Goal: Task Accomplishment & Management: Complete application form

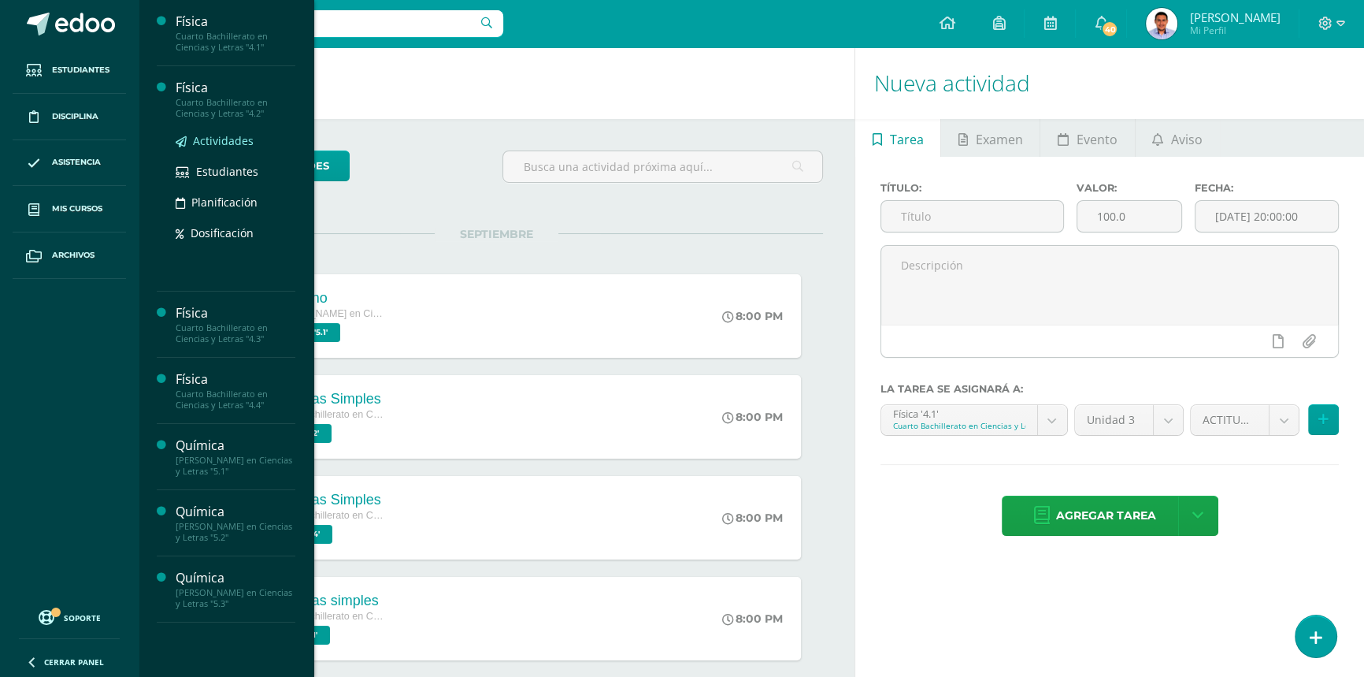
click at [210, 138] on span "Actividades" at bounding box center [223, 140] width 61 height 15
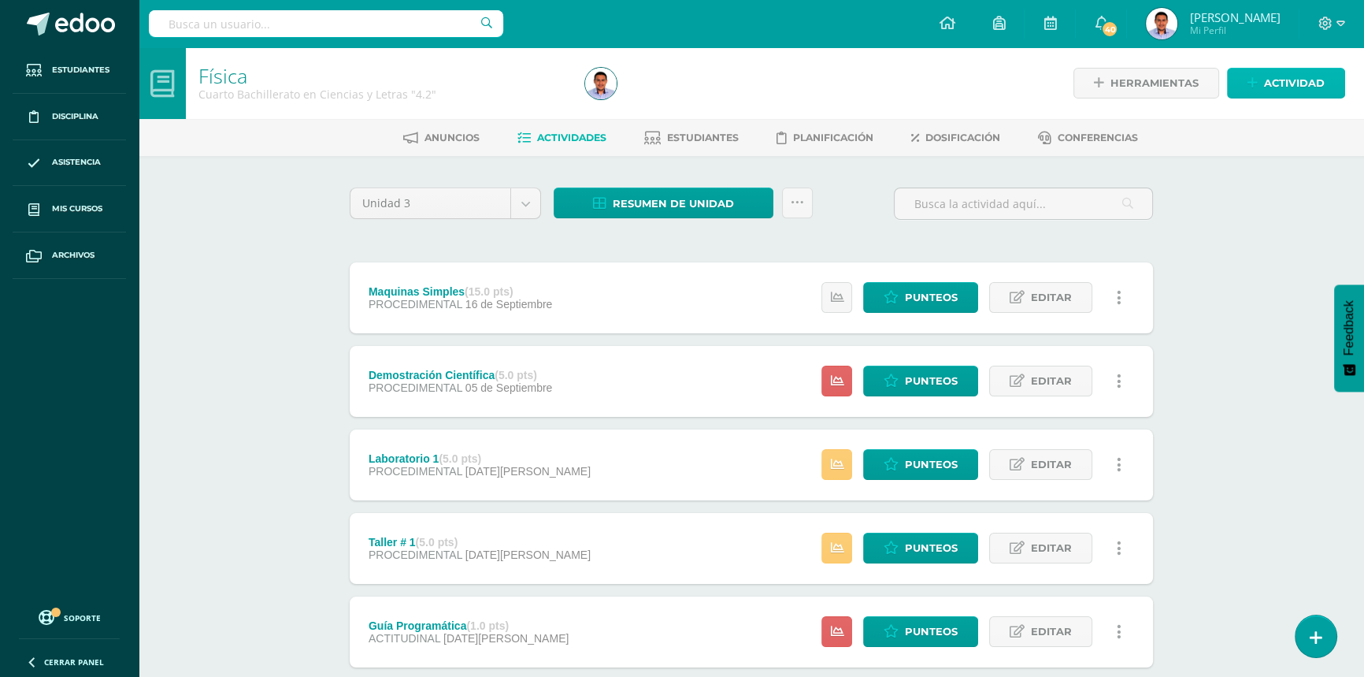
click at [1274, 75] on span "Actividad" at bounding box center [1294, 83] width 61 height 29
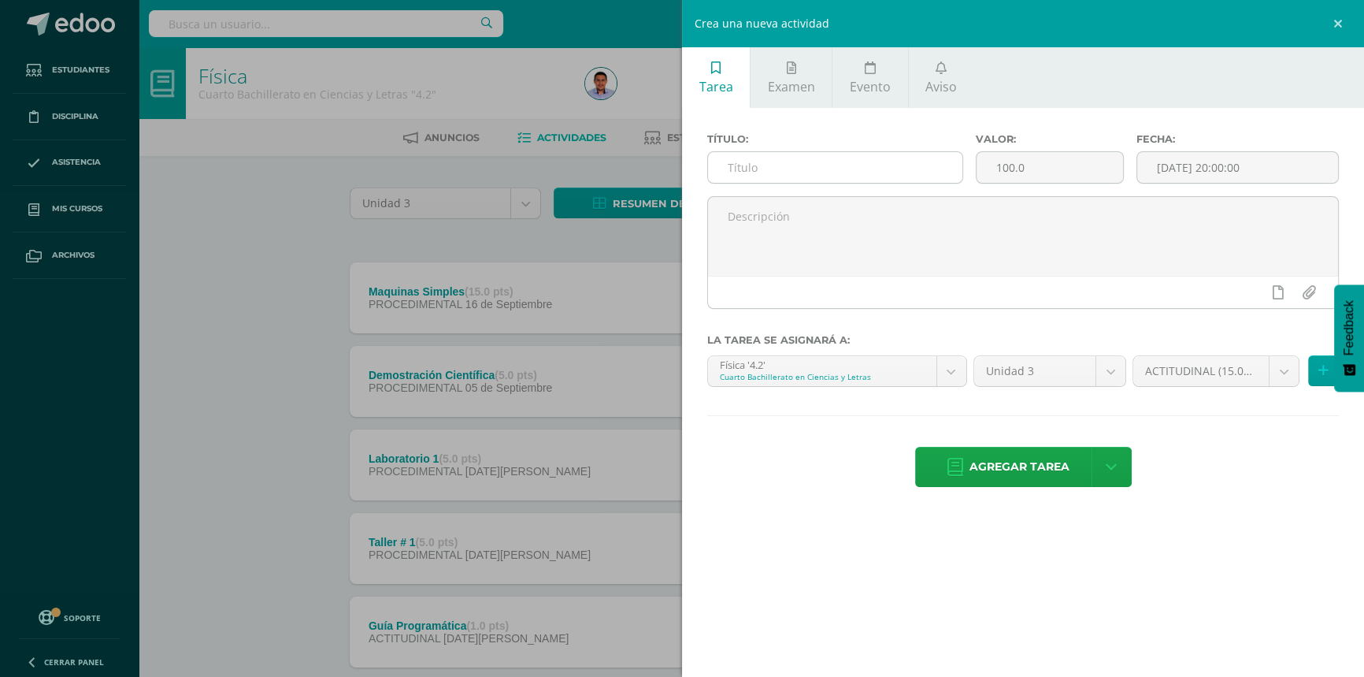
click at [810, 173] on input "text" at bounding box center [835, 167] width 254 height 31
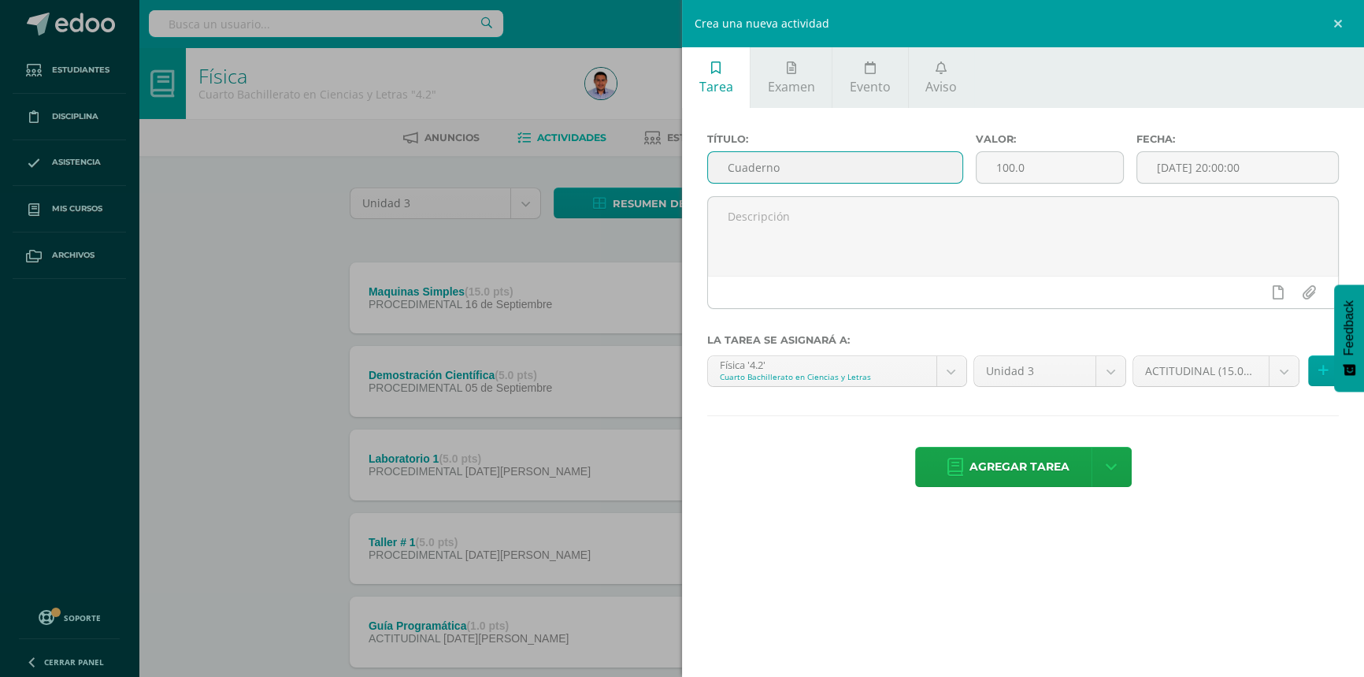
type input "Cuaderno"
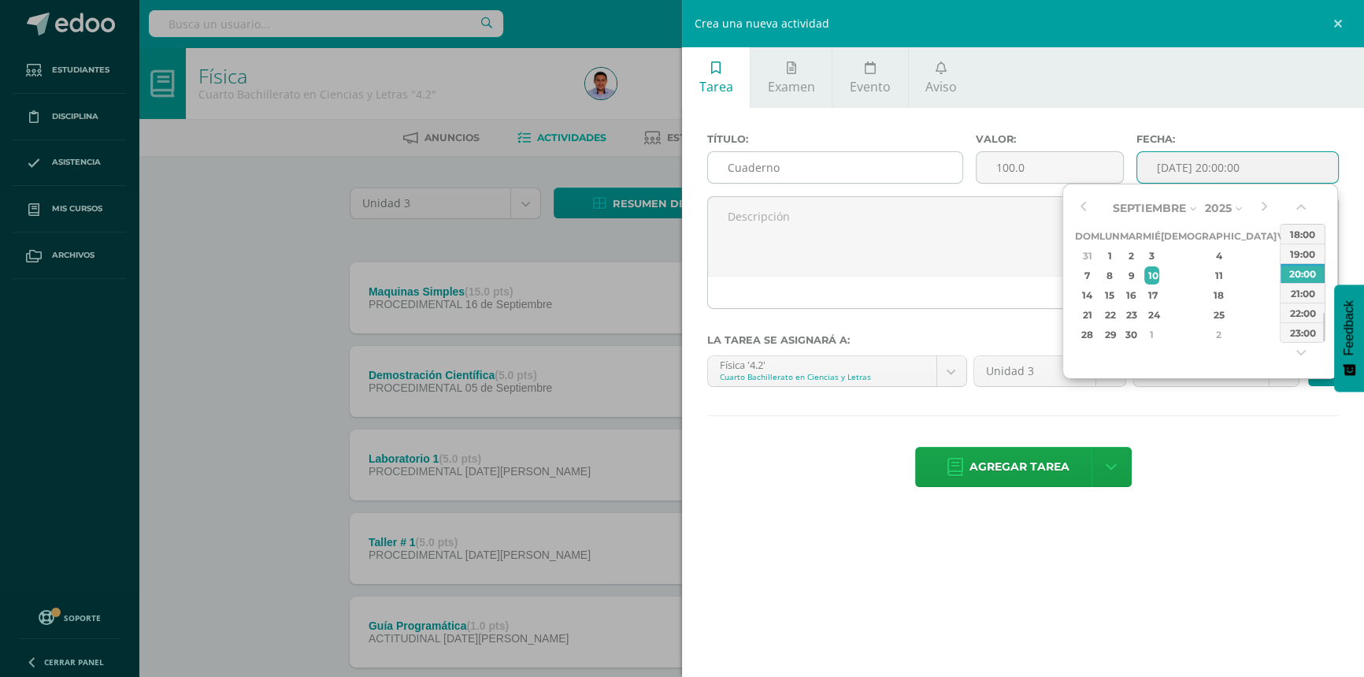
type input "[DATE] 20:00"
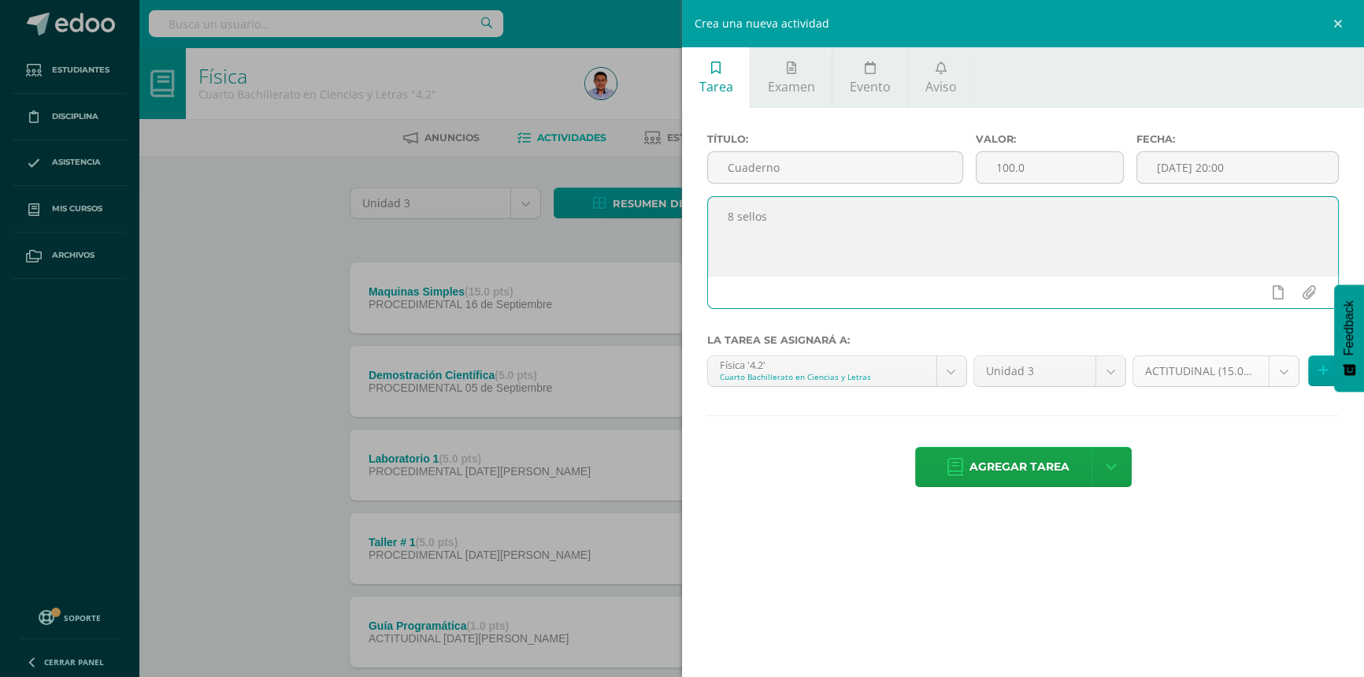
type textarea "8 sellos"
click at [1275, 376] on body "Estudiantes Disciplina Asistencia Mis cursos Archivos Soporte Ayuda Reportar un…" at bounding box center [682, 386] width 1364 height 772
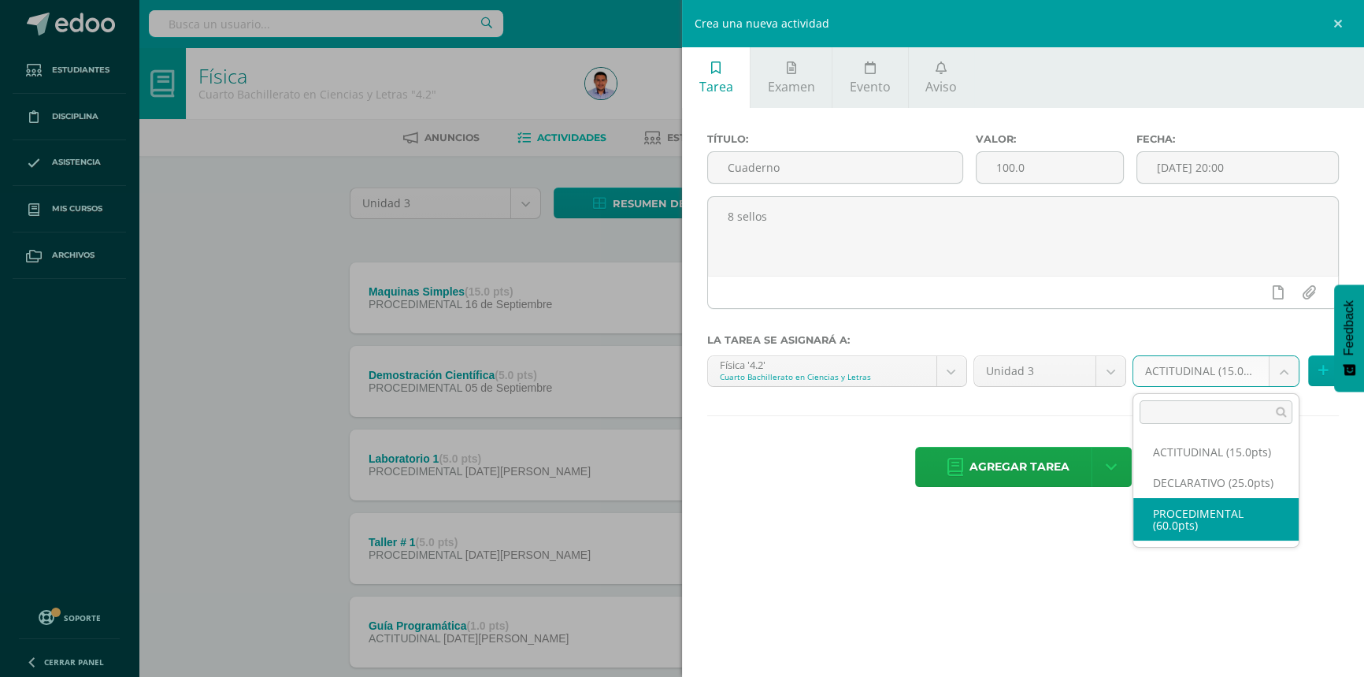
select select "33823"
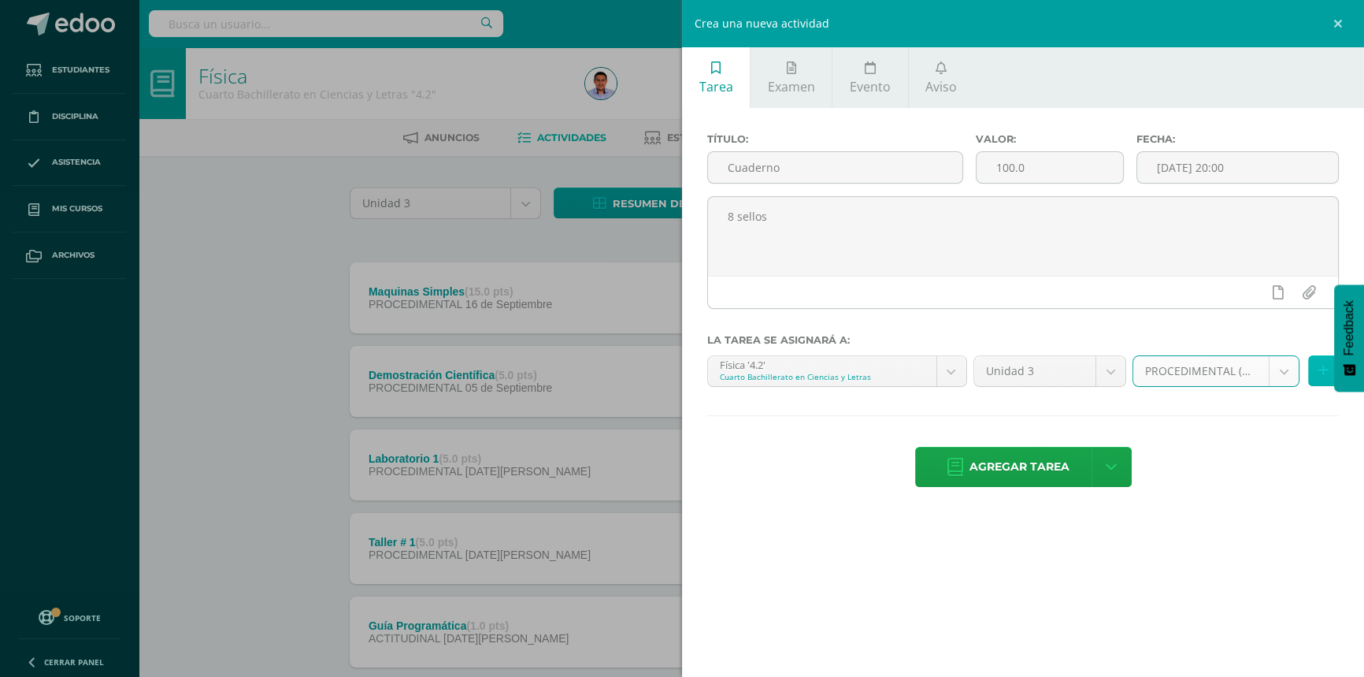
click at [1314, 375] on button at bounding box center [1324, 370] width 31 height 31
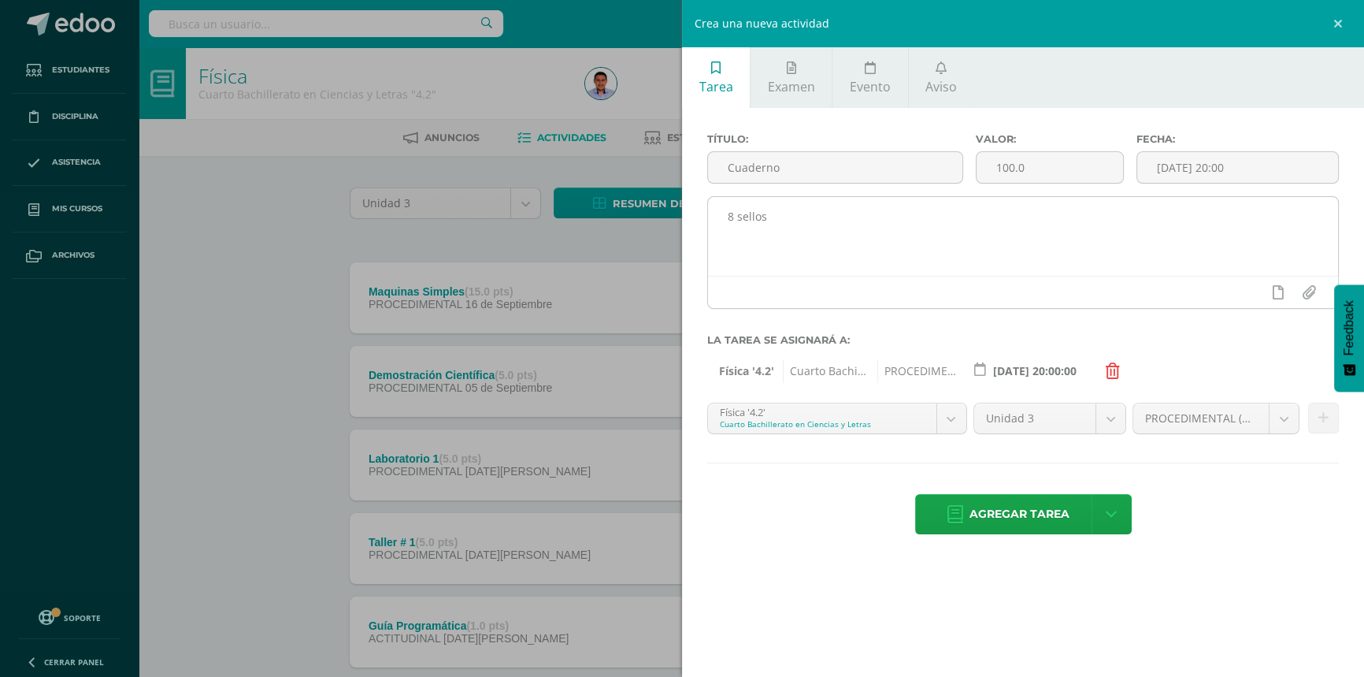
click at [732, 217] on textarea "8 sellos" at bounding box center [1023, 236] width 630 height 79
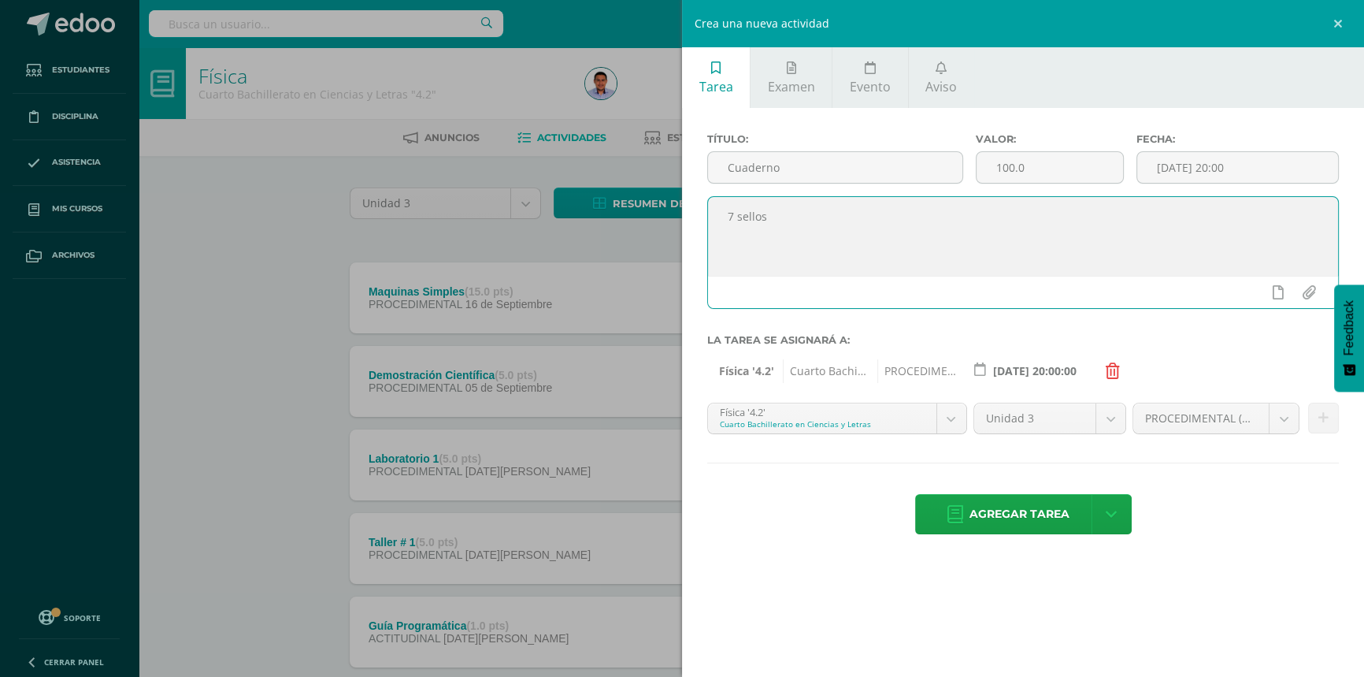
click at [841, 246] on textarea "7 sellos" at bounding box center [1023, 236] width 630 height 79
type textarea "7 sellos"
click at [997, 511] on span "Agregar tarea" at bounding box center [1020, 514] width 100 height 39
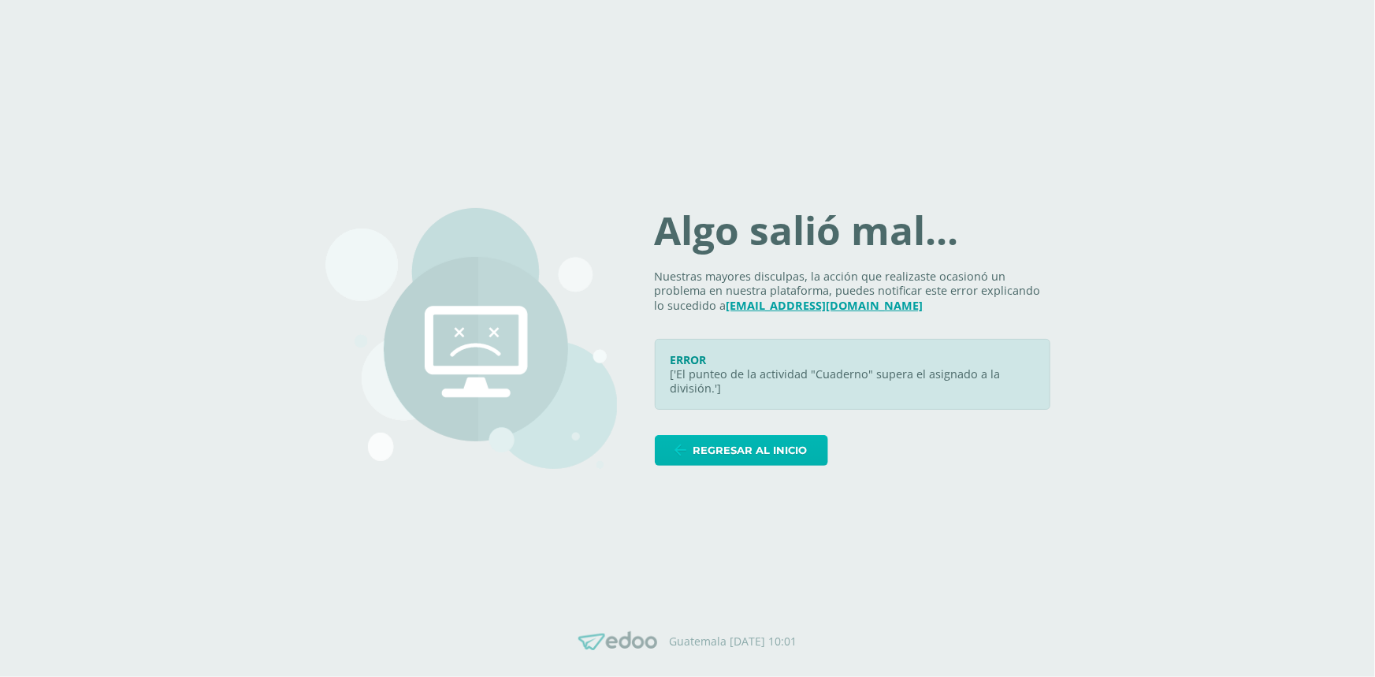
click at [794, 442] on span "Regresar al inicio" at bounding box center [750, 450] width 114 height 29
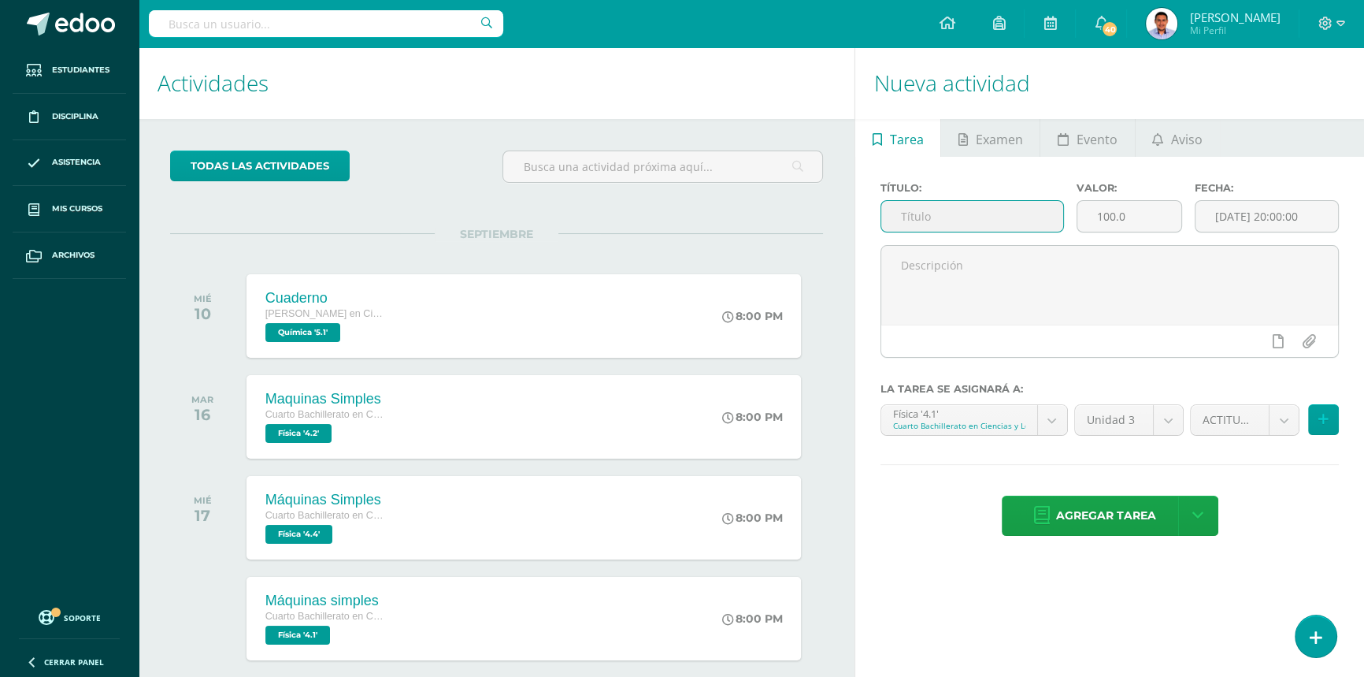
click at [987, 225] on input "text" at bounding box center [973, 216] width 182 height 31
type input "Cuaderno"
type input "10"
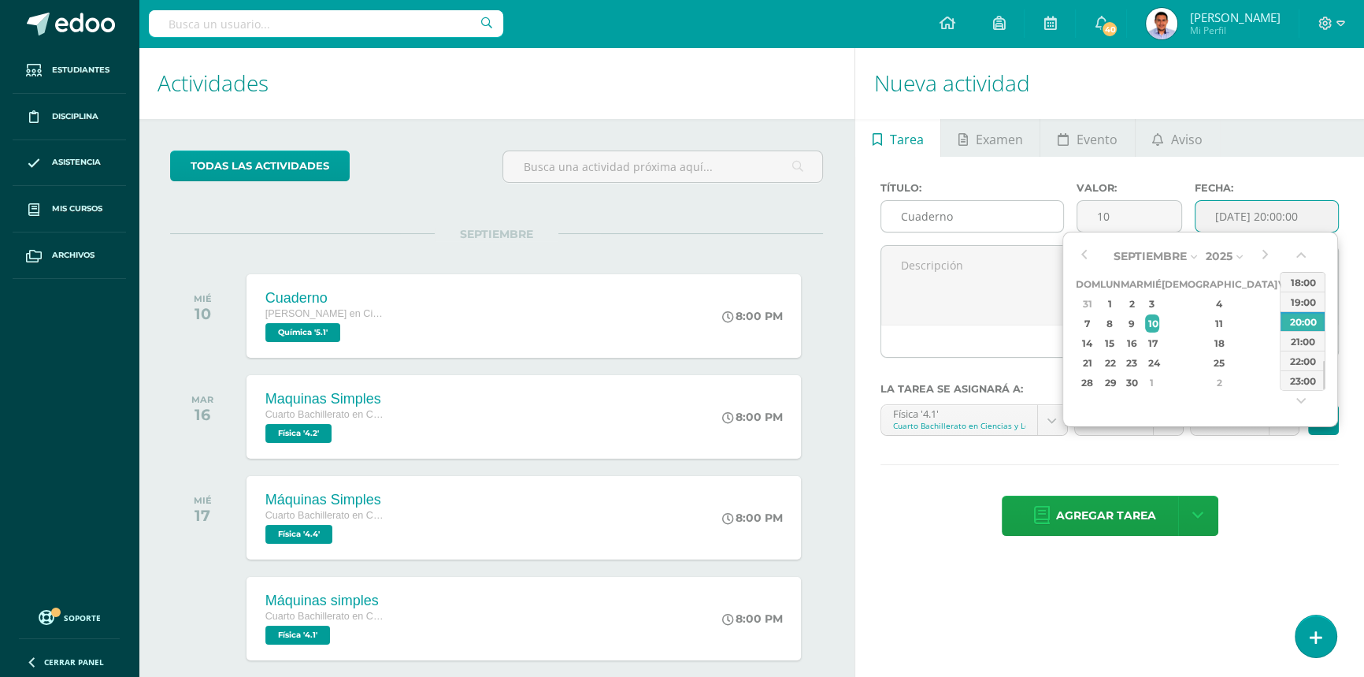
type input "2025-09-10 20:00"
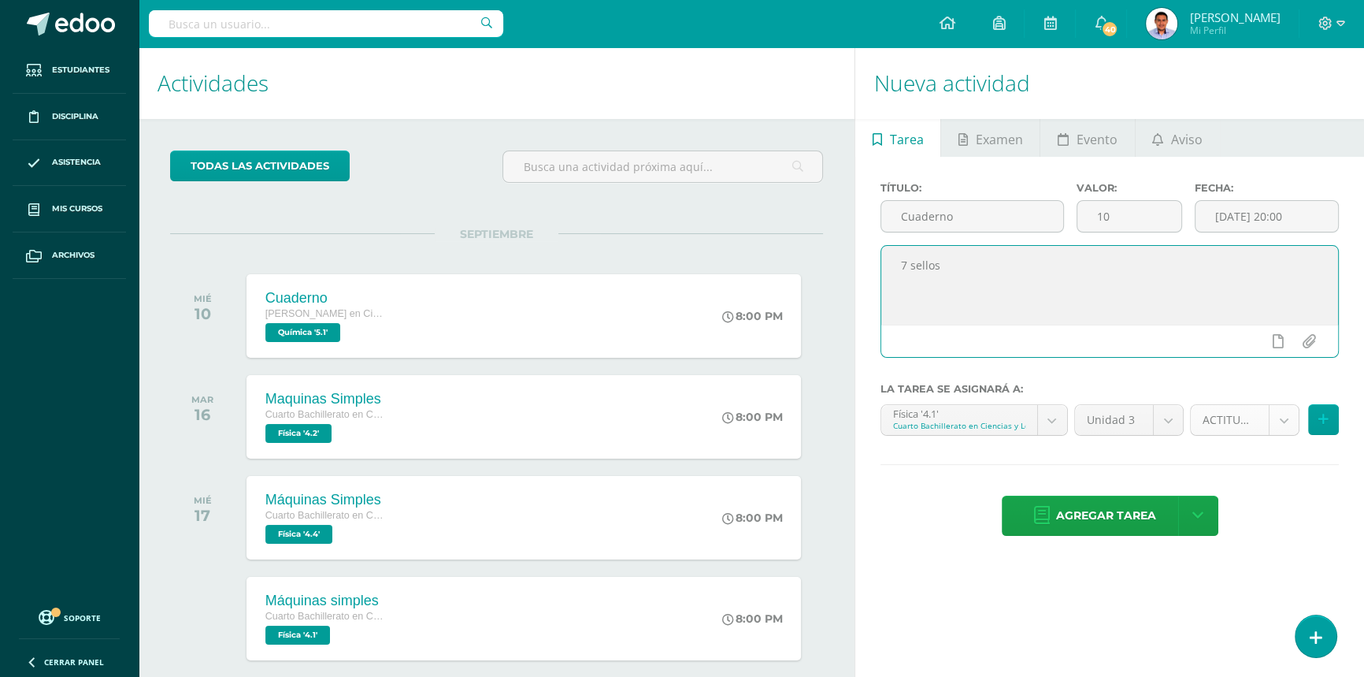
type textarea "7 sellos"
click at [1213, 419] on body "Estudiantes Disciplina Asistencia Mis cursos Archivos Soporte Ayuda Reportar un…" at bounding box center [682, 338] width 1364 height 677
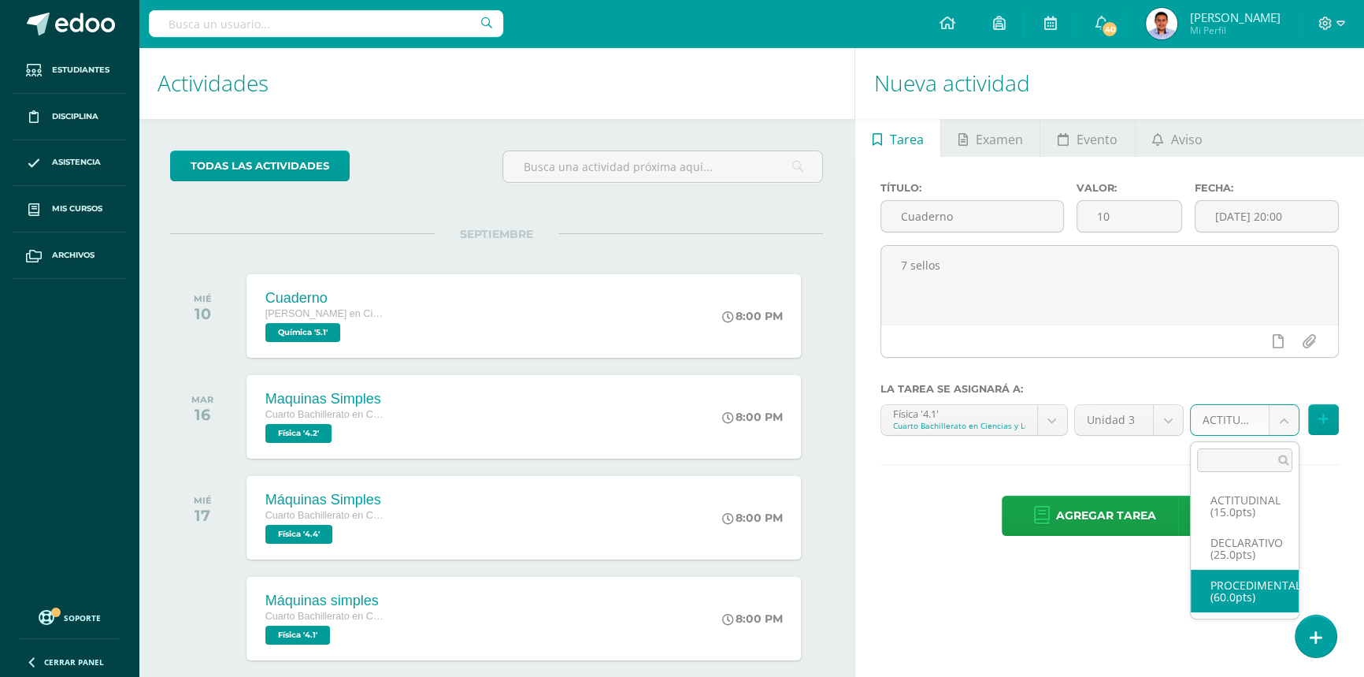
select select "33655"
click at [1045, 418] on body "Estudiantes Disciplina Asistencia Mis cursos Archivos Soporte Ayuda Reportar un…" at bounding box center [682, 338] width 1364 height 677
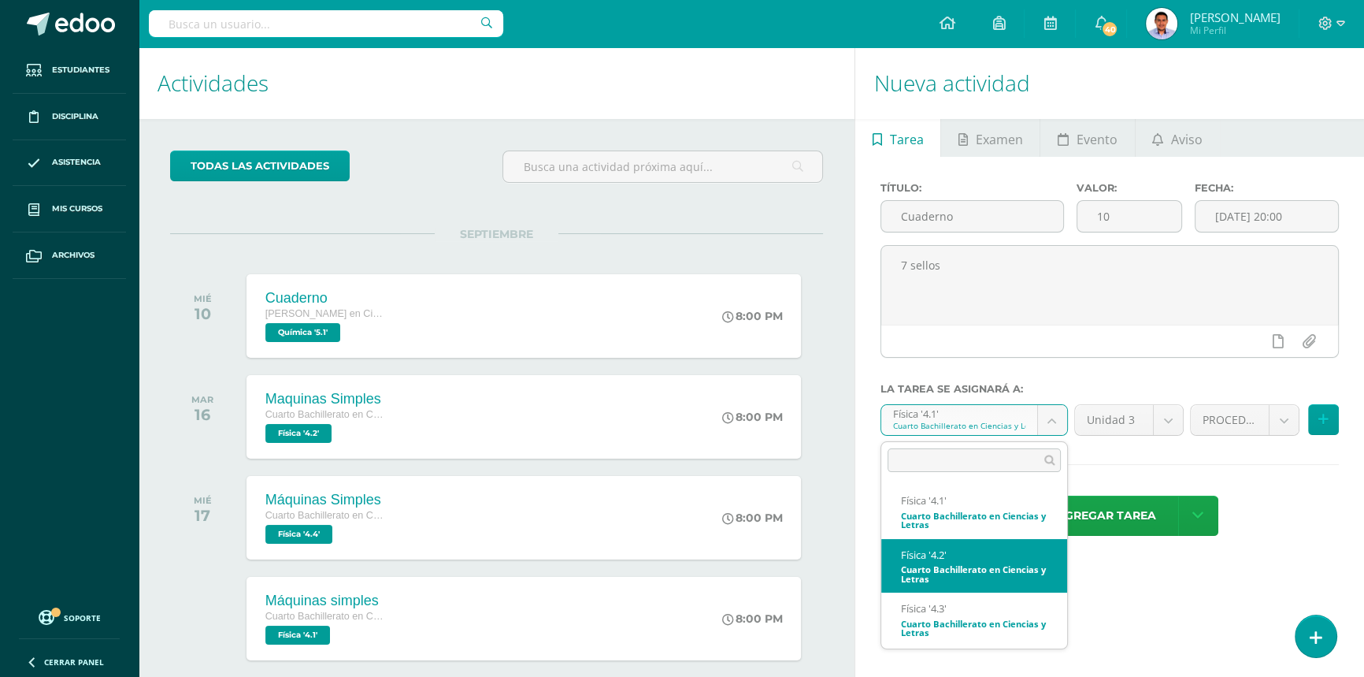
select select "33810"
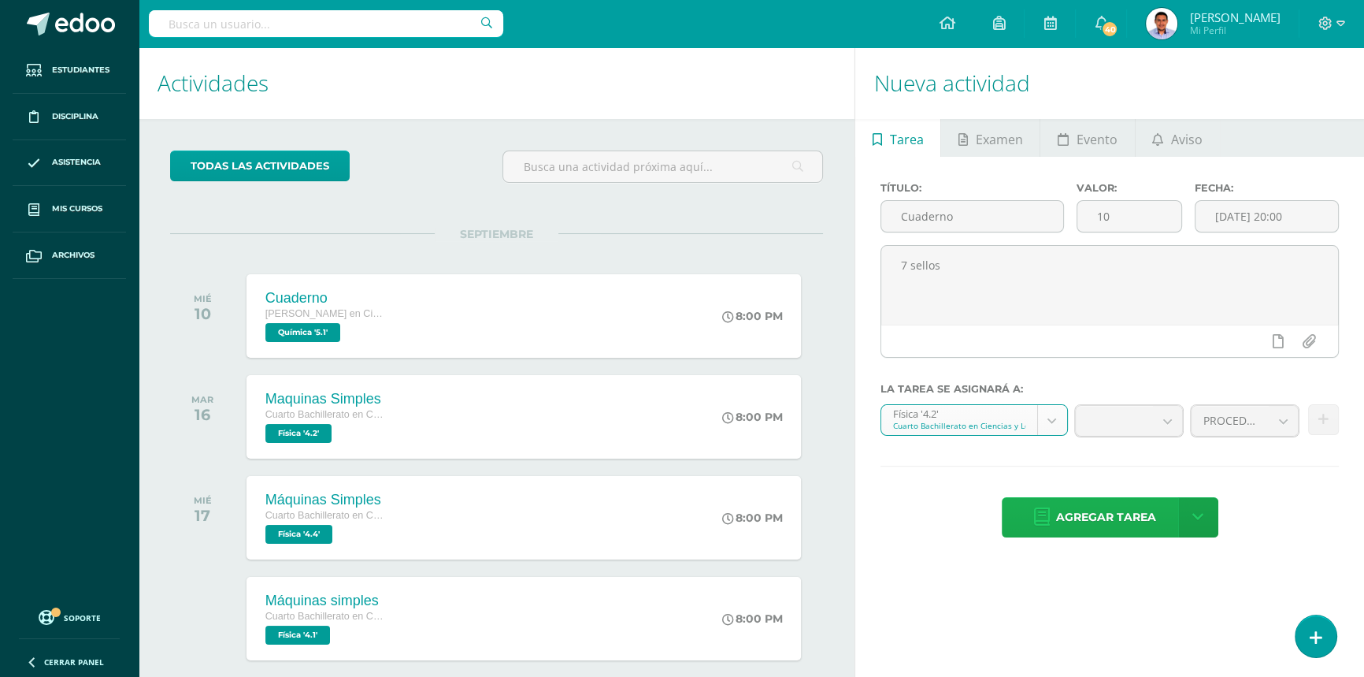
click at [1071, 522] on span "Agregar tarea" at bounding box center [1106, 517] width 100 height 39
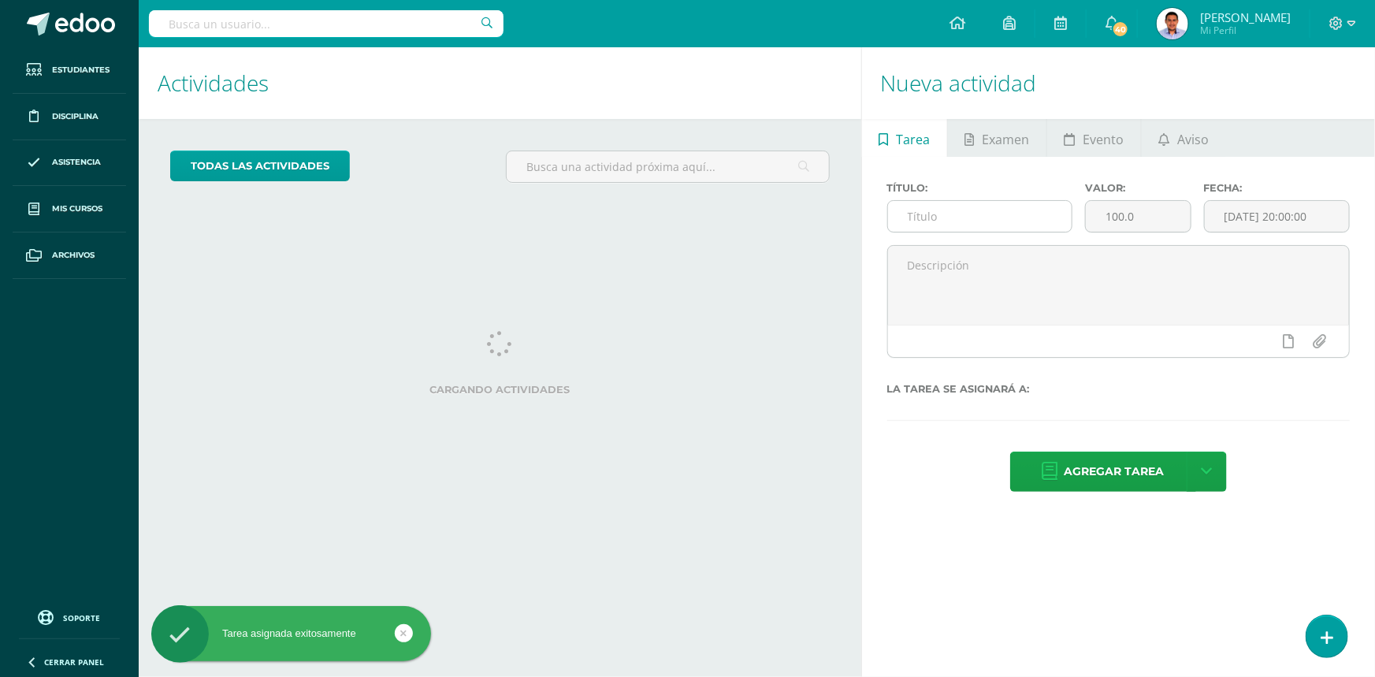
click at [1006, 211] on input "text" at bounding box center [980, 216] width 184 height 31
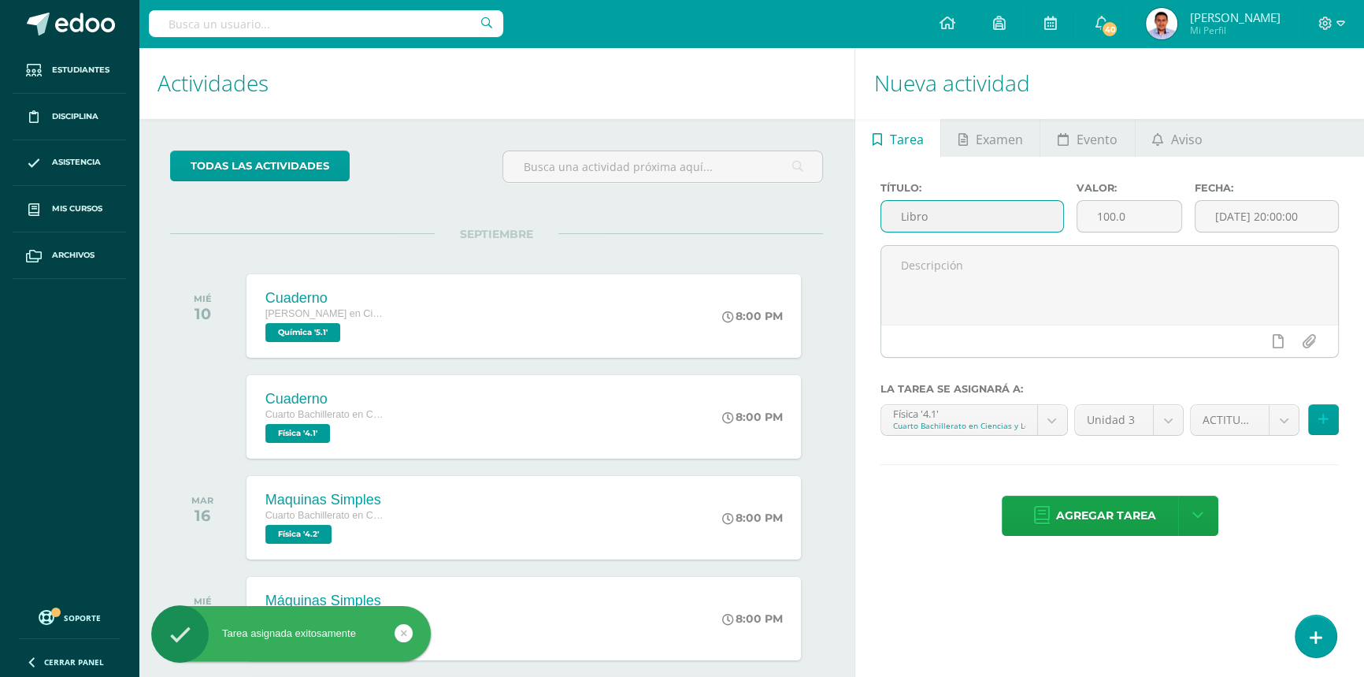
type input "Libro"
type input "10"
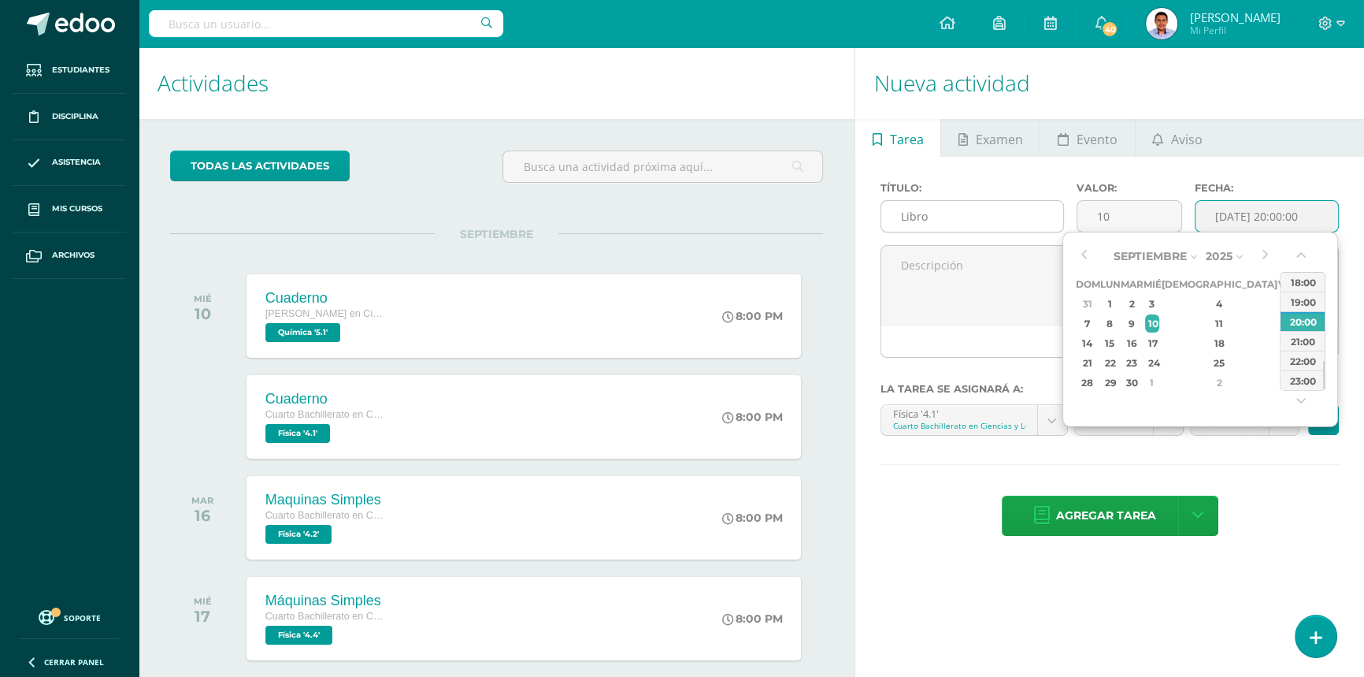
type input "[DATE] 20:00"
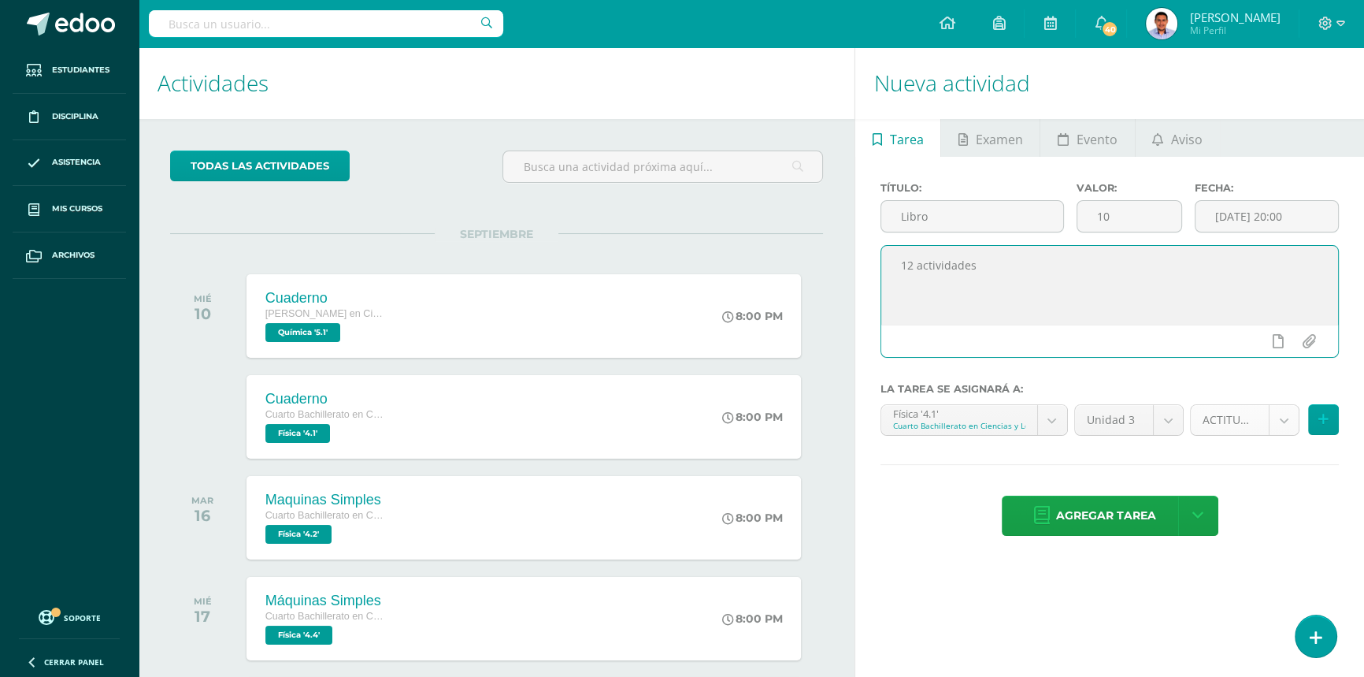
type textarea "12 actividades"
click at [1225, 417] on body "Tarea asignada exitosamente Estudiantes Disciplina Asistencia Mis cursos Archiv…" at bounding box center [682, 338] width 1364 height 677
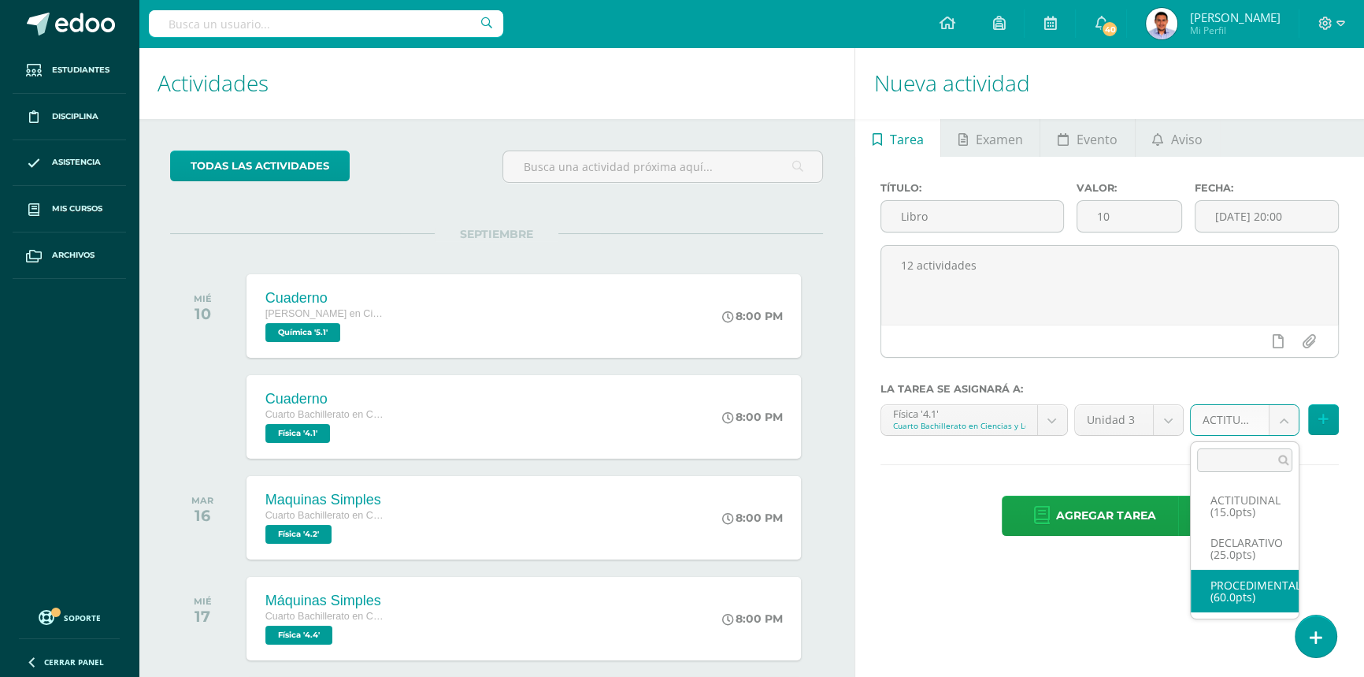
select select "33655"
click at [1022, 433] on body "Tarea asignada exitosamente Estudiantes Disciplina Asistencia Mis cursos Archiv…" at bounding box center [682, 338] width 1364 height 677
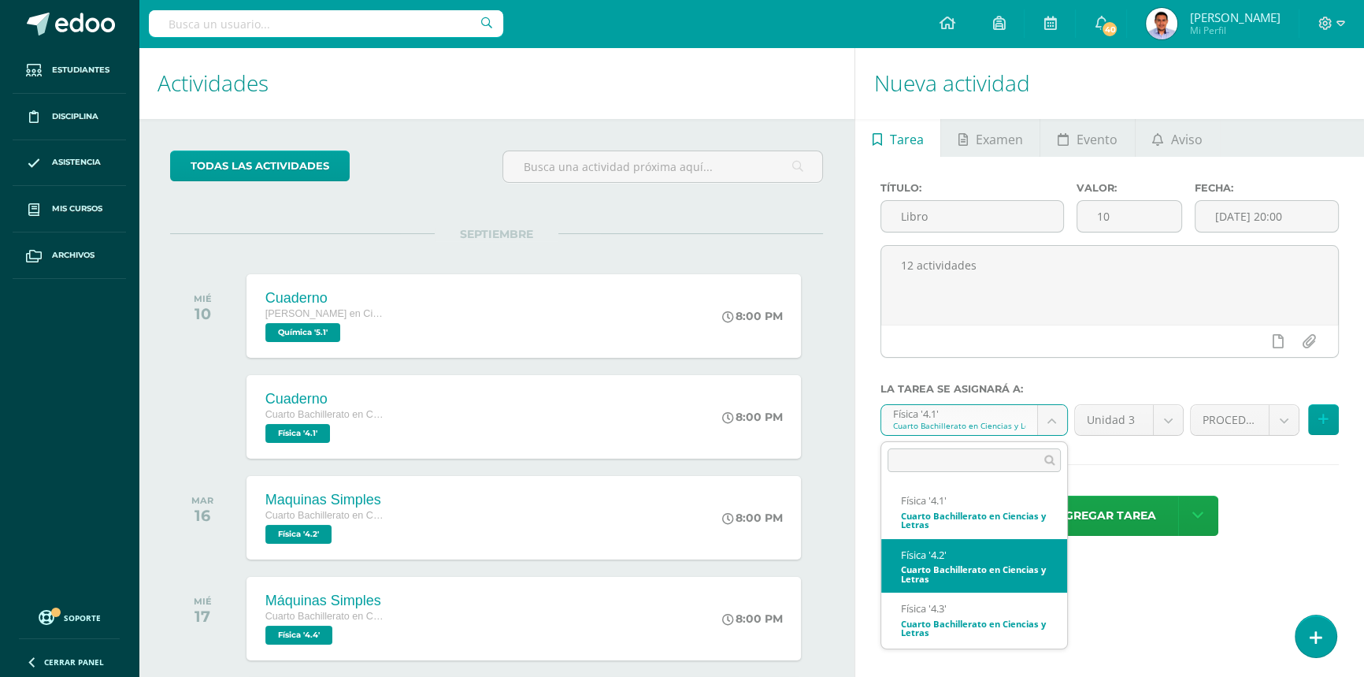
select select "33810"
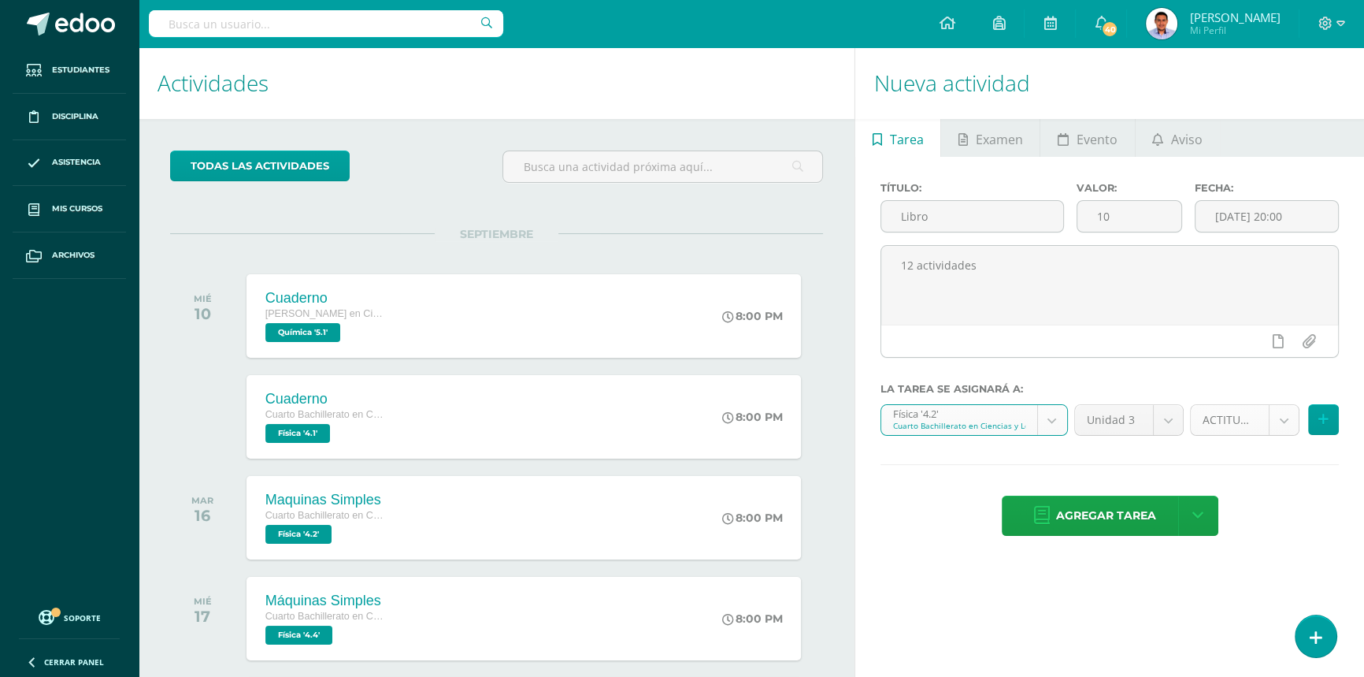
click at [1223, 415] on body "Tarea asignada exitosamente Estudiantes Disciplina Asistencia Mis cursos Archiv…" at bounding box center [682, 338] width 1364 height 677
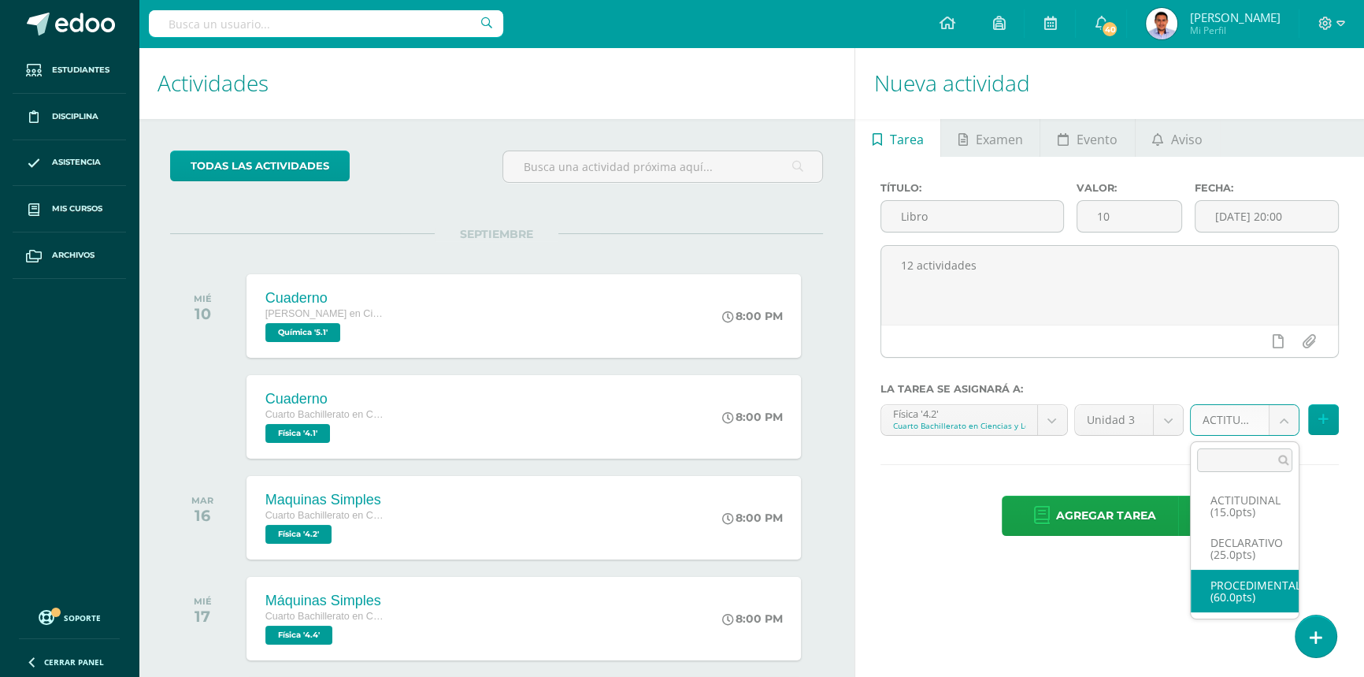
select select "33823"
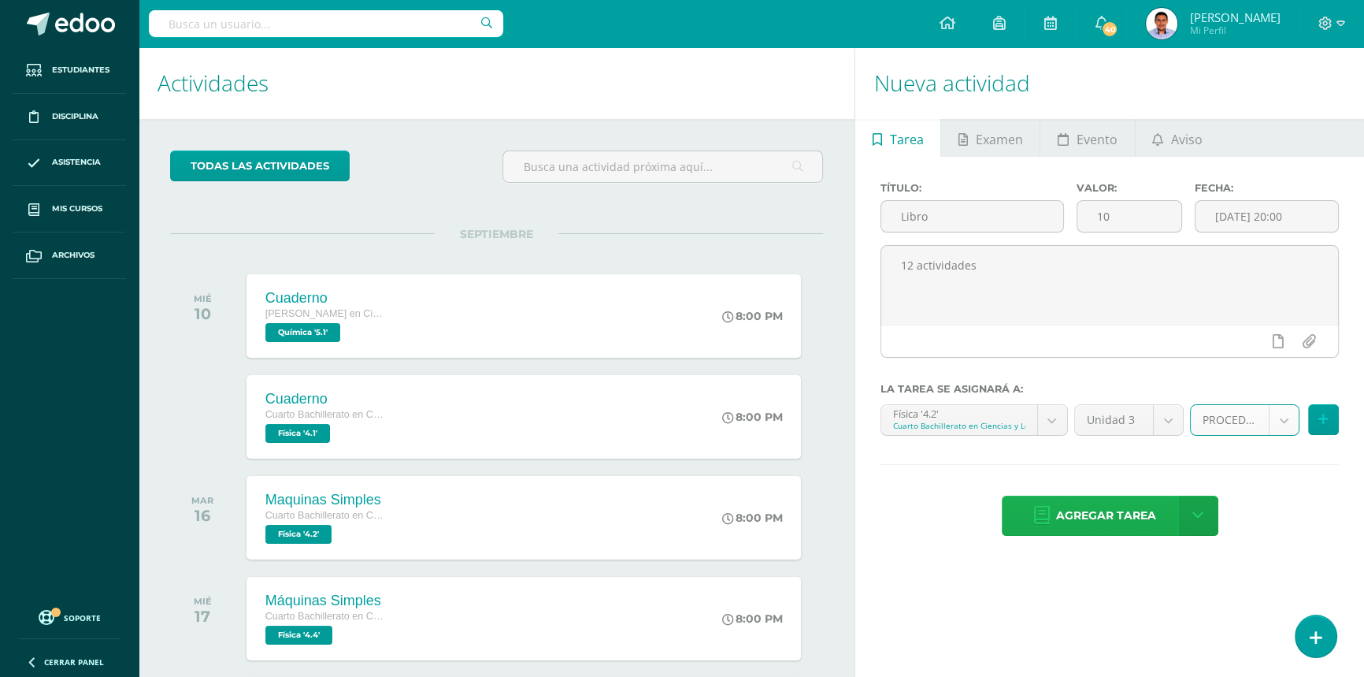
click at [1159, 520] on link "Agregar tarea" at bounding box center [1095, 516] width 186 height 40
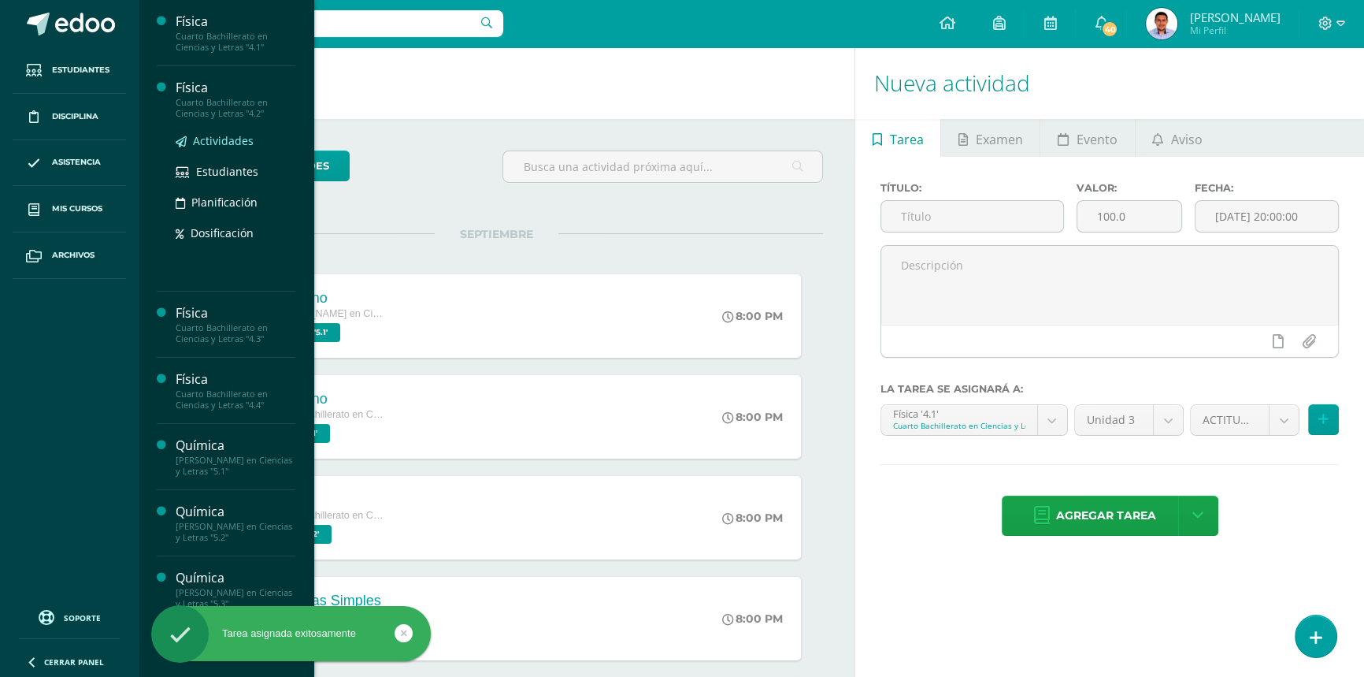
click at [207, 146] on span "Actividades" at bounding box center [223, 140] width 61 height 15
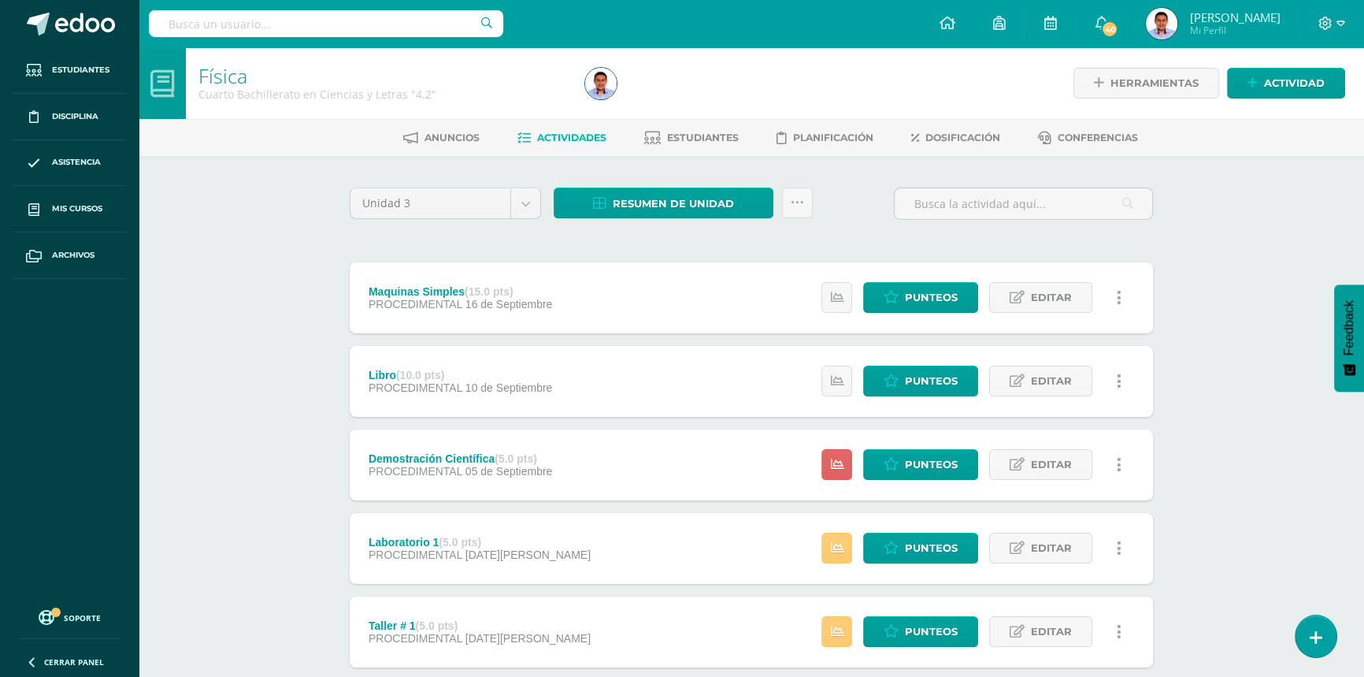
click at [587, 388] on div "Libro (10.0 pts) PROCEDIMENTAL 10 de Septiembre Estatus de Actividad: 34 Estudi…" at bounding box center [752, 381] width 804 height 71
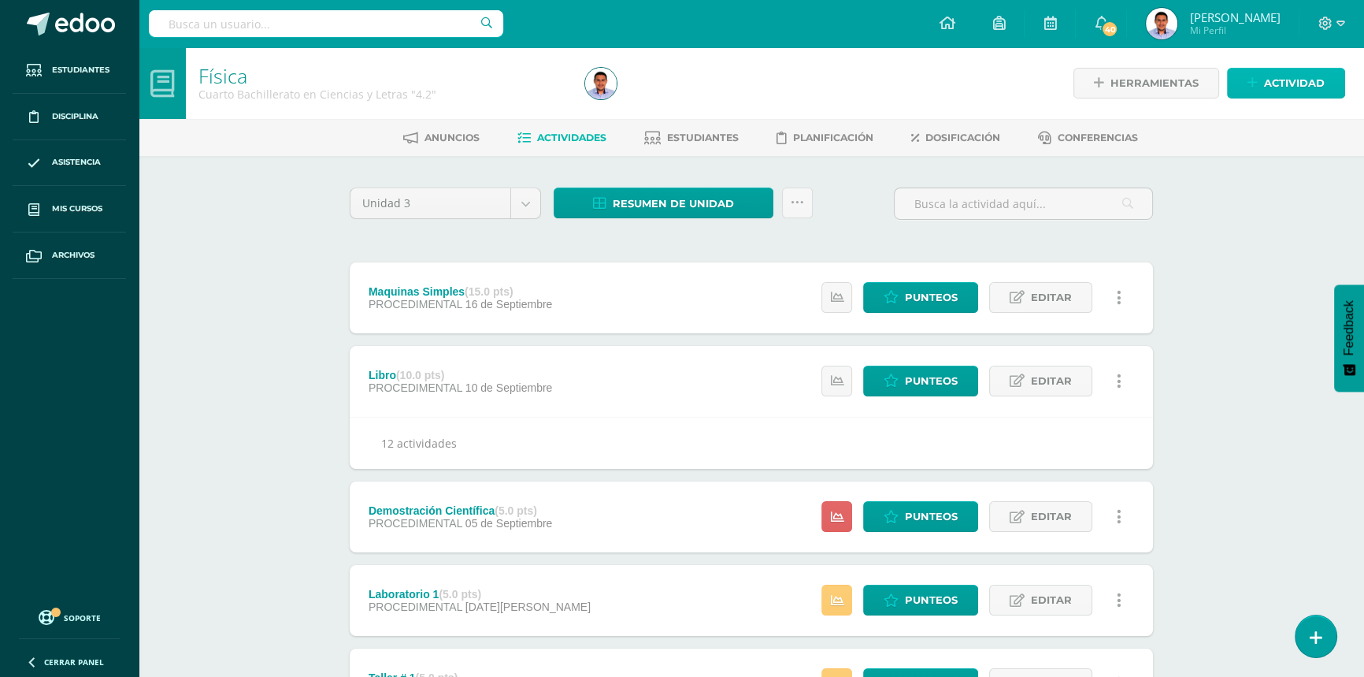
click at [1257, 83] on icon at bounding box center [1253, 82] width 10 height 13
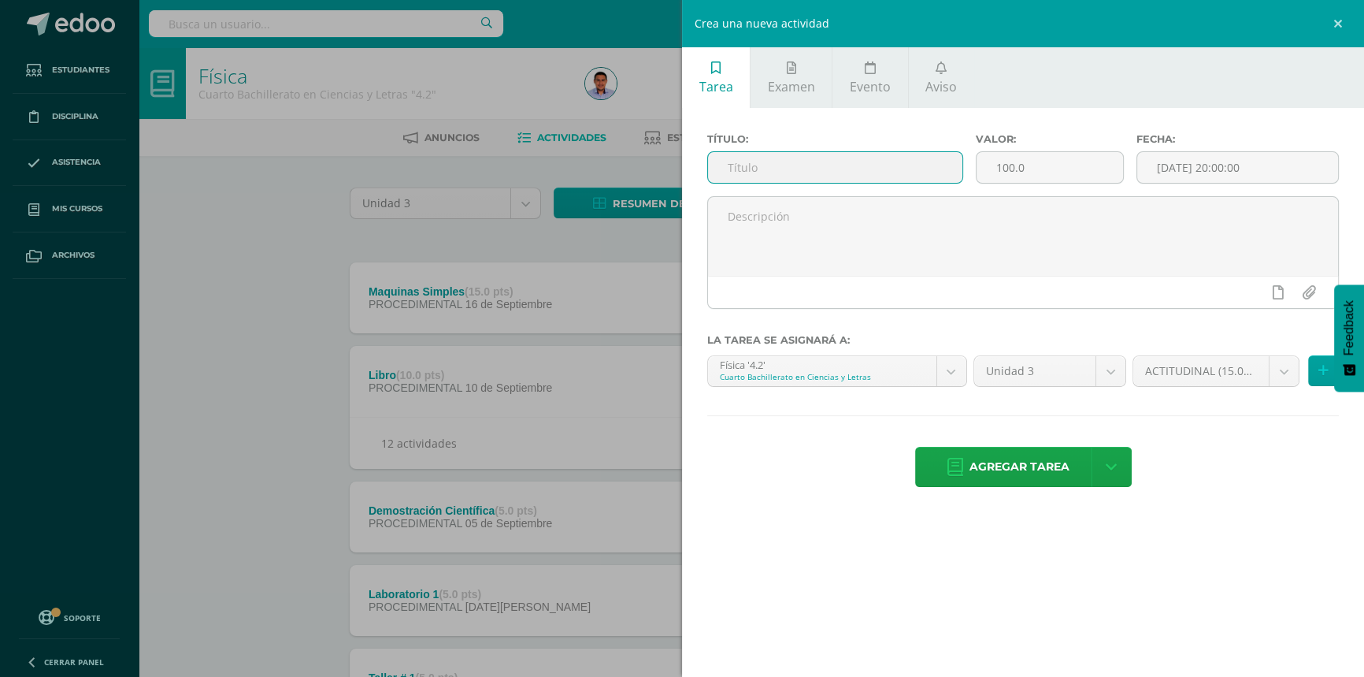
click at [899, 173] on input "text" at bounding box center [835, 167] width 254 height 31
type input "Cuaderno"
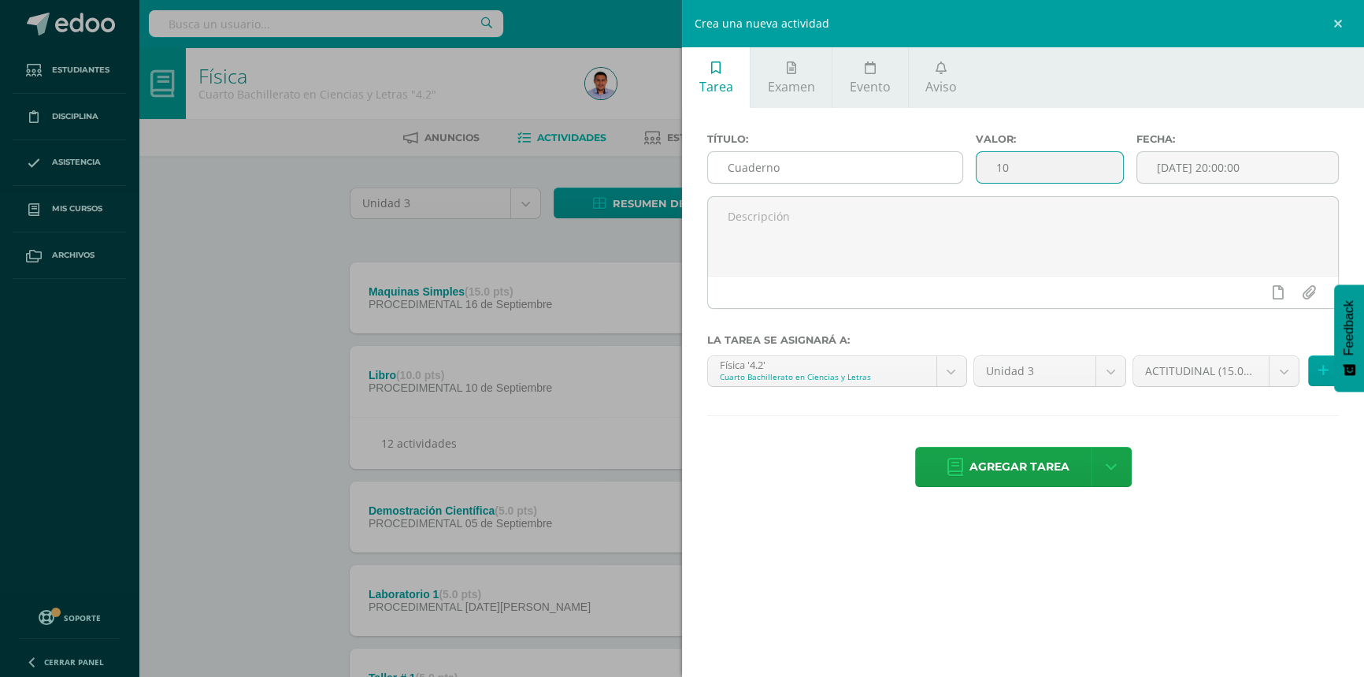
type input "10"
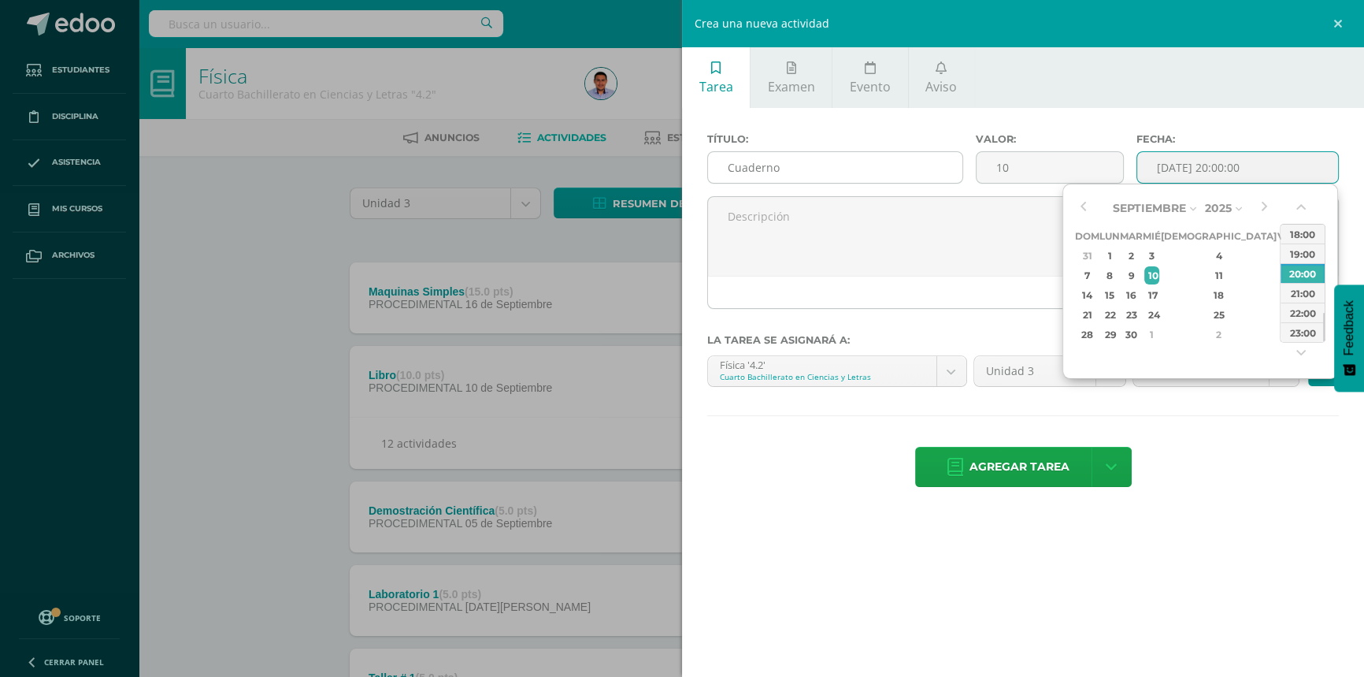
type input "2025-09-10 20:00"
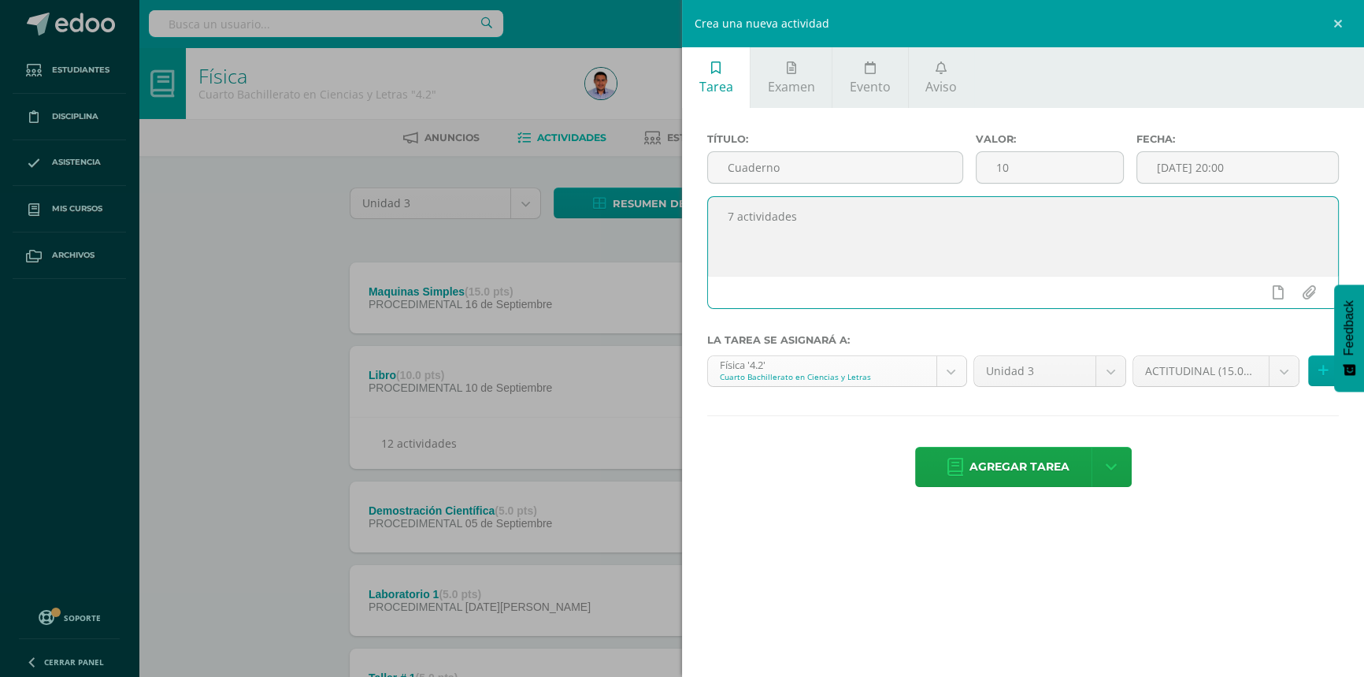
type textarea "7 actividades"
click at [851, 365] on body "Estudiantes Disciplina Asistencia Mis cursos Archivos Soporte Ayuda Reportar un…" at bounding box center [682, 454] width 1364 height 908
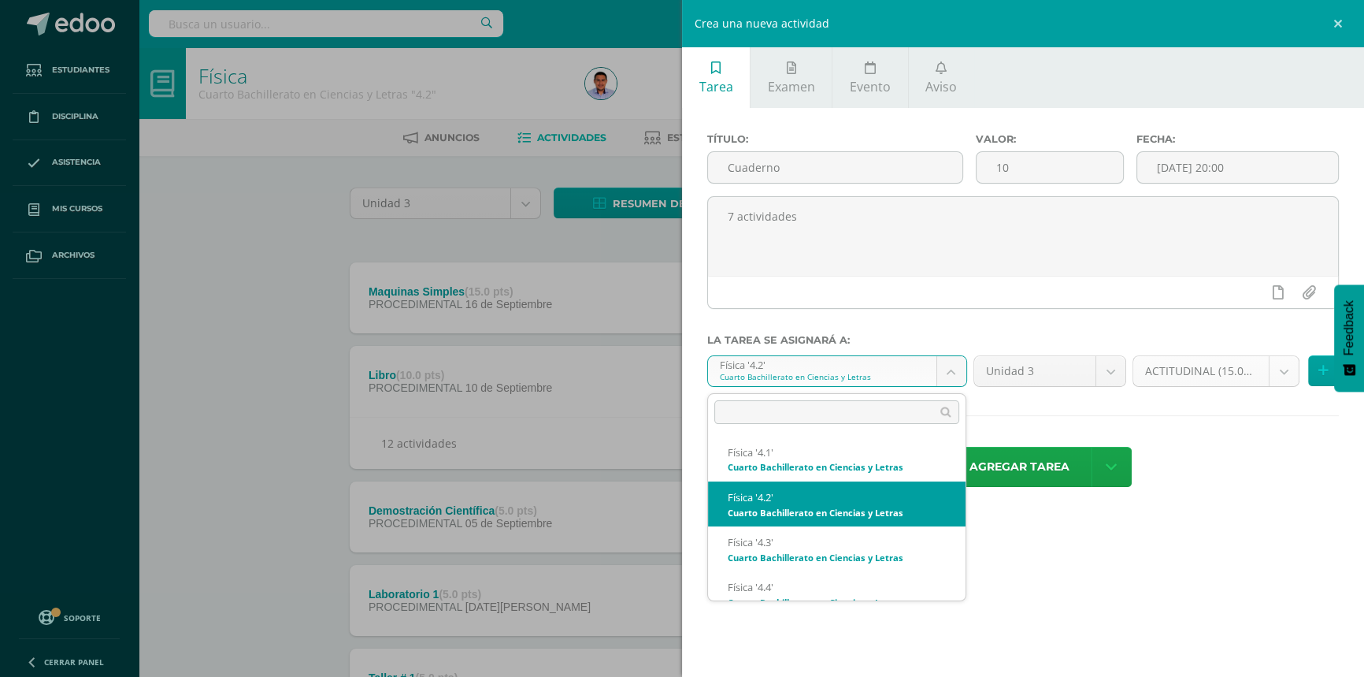
click at [1160, 387] on body "Estudiantes Disciplina Asistencia Mis cursos Archivos Soporte Ayuda Reportar un…" at bounding box center [682, 454] width 1364 height 908
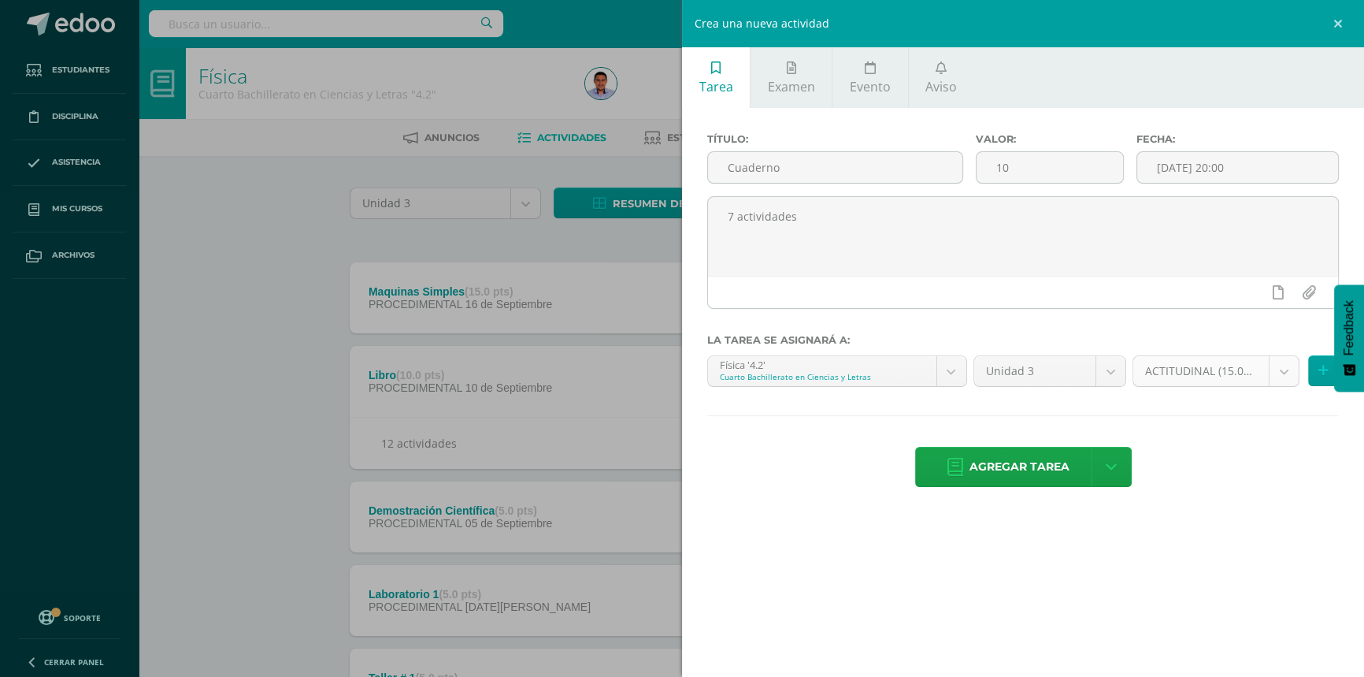
click at [1169, 376] on body "Estudiantes Disciplina Asistencia Mis cursos Archivos Soporte Ayuda Reportar un…" at bounding box center [682, 454] width 1364 height 908
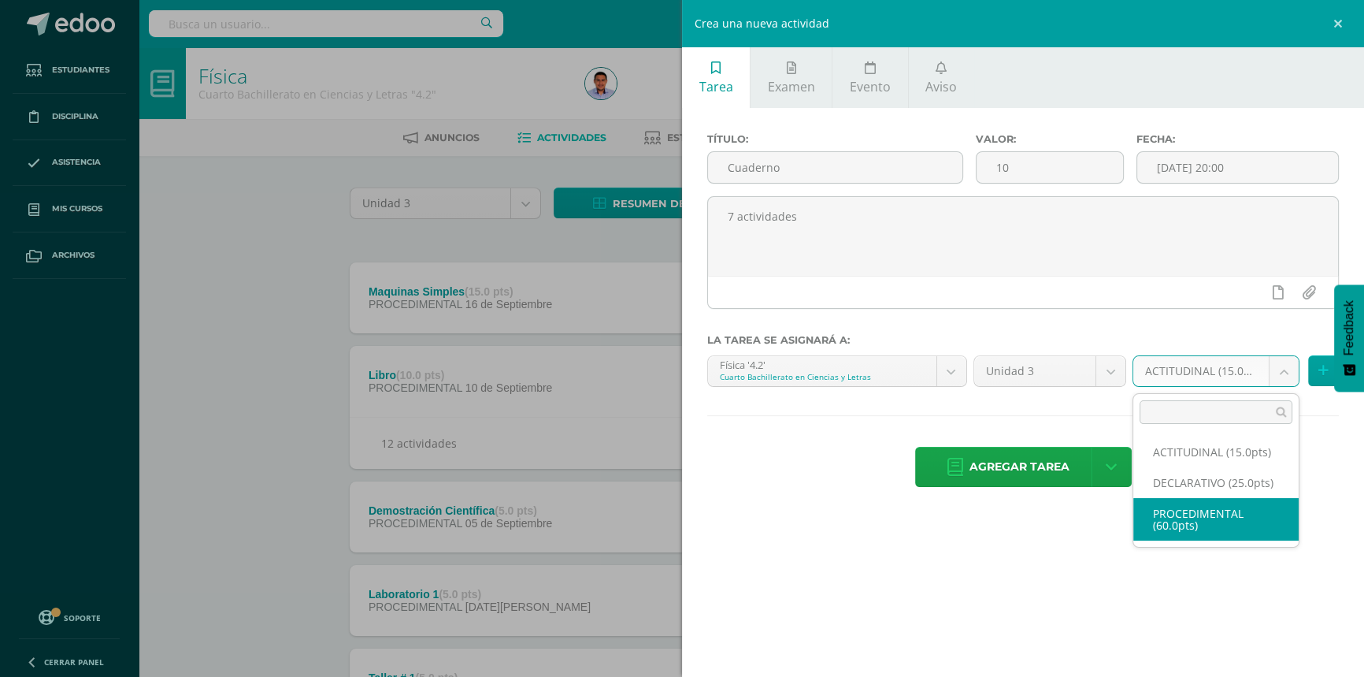
select select "33823"
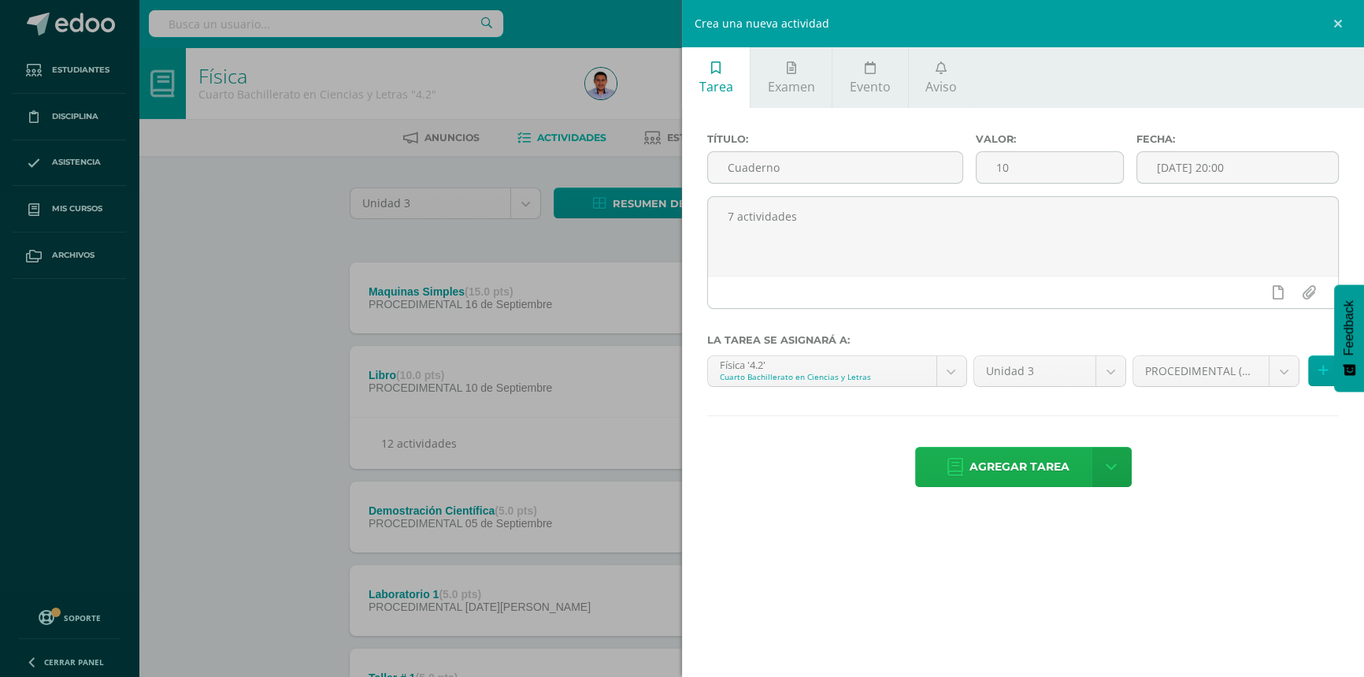
click at [1040, 457] on span "Agregar tarea" at bounding box center [1020, 466] width 100 height 39
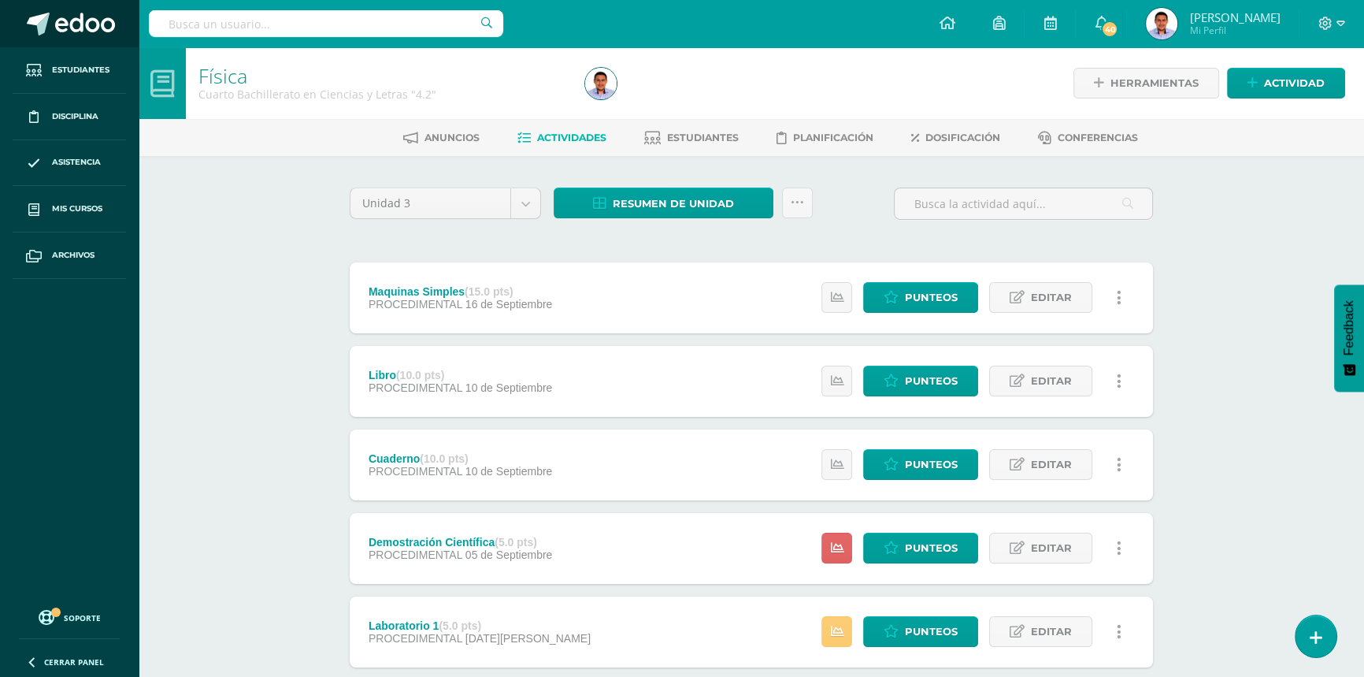
click at [65, 29] on span at bounding box center [85, 25] width 60 height 24
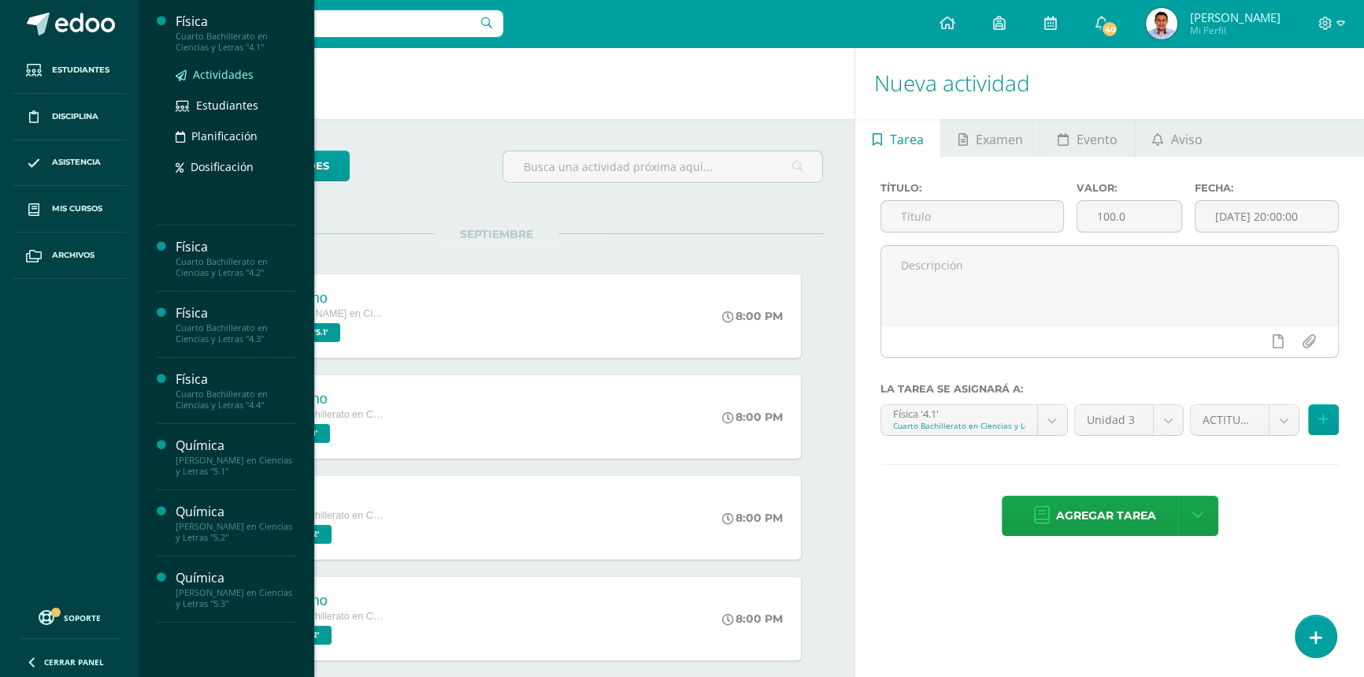
click at [223, 75] on span "Actividades" at bounding box center [223, 74] width 61 height 15
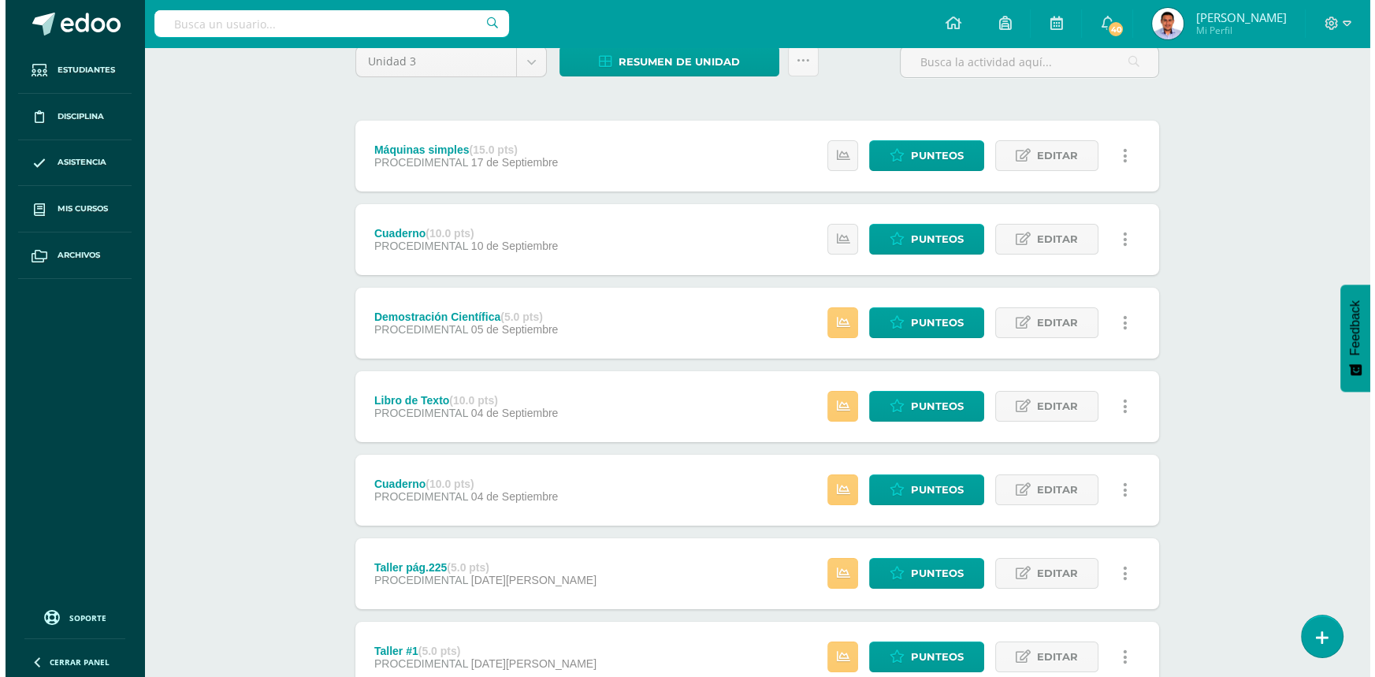
scroll to position [143, 0]
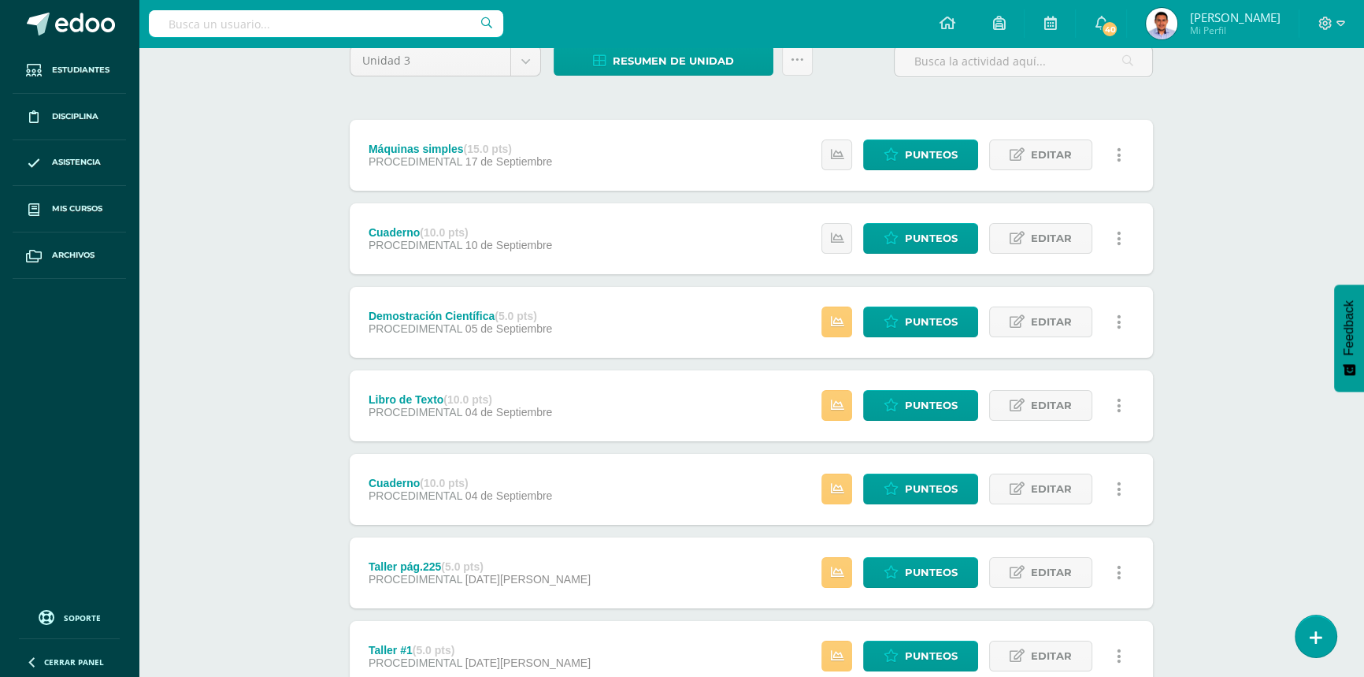
click at [1123, 223] on link at bounding box center [1119, 238] width 31 height 31
click at [1084, 328] on link "Eliminar" at bounding box center [1089, 337] width 161 height 24
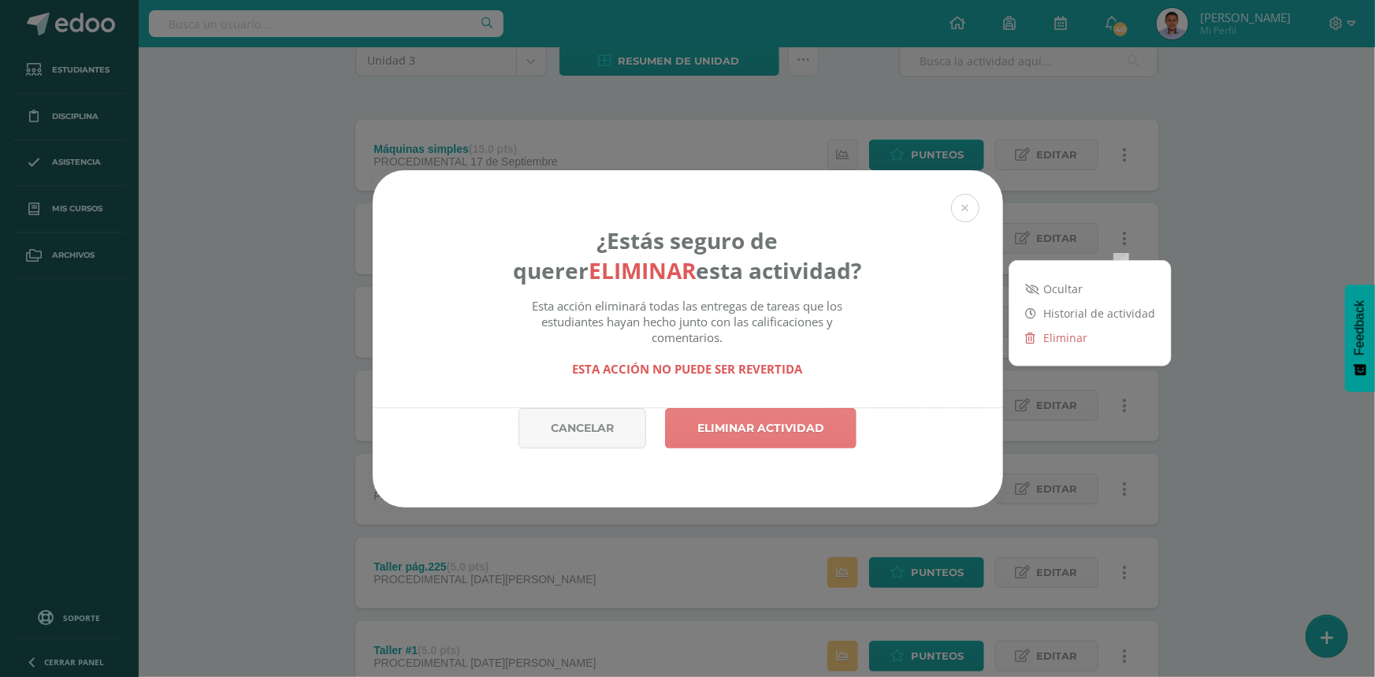
click at [772, 425] on link "Eliminar actividad" at bounding box center [760, 428] width 191 height 40
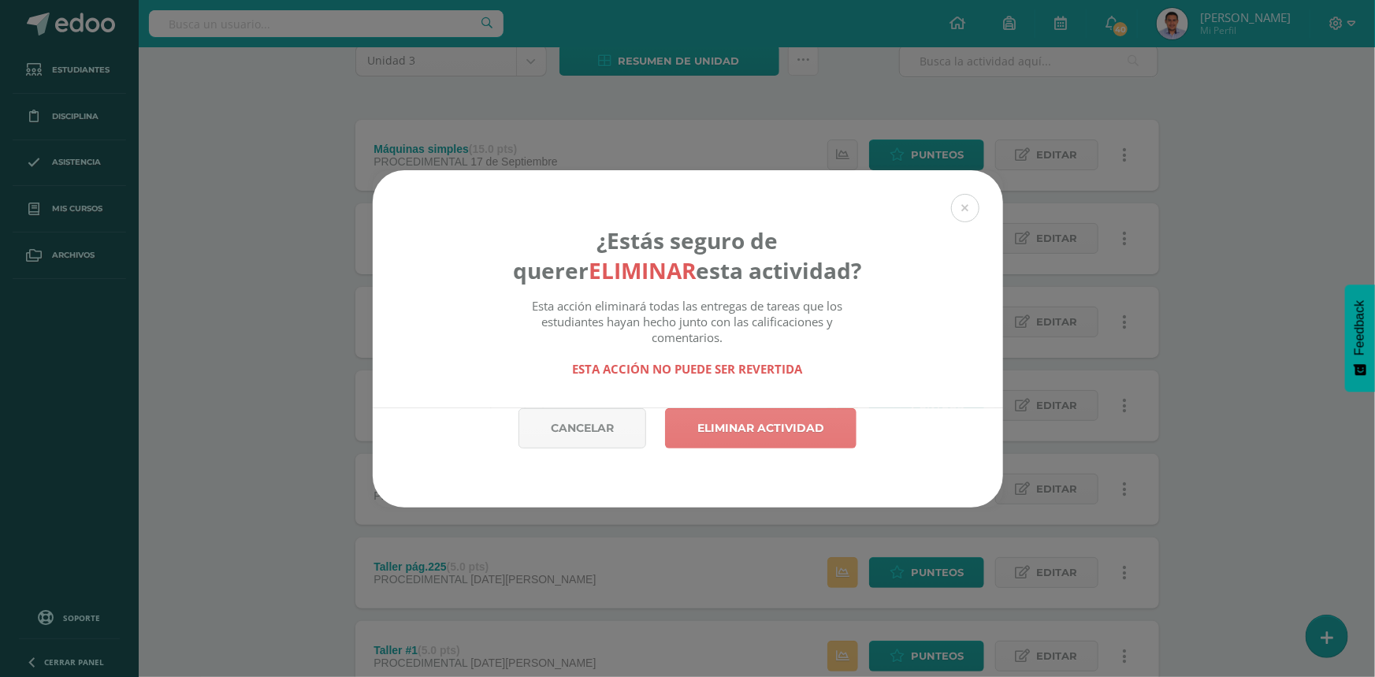
click at [776, 426] on link "Eliminar actividad" at bounding box center [760, 428] width 191 height 40
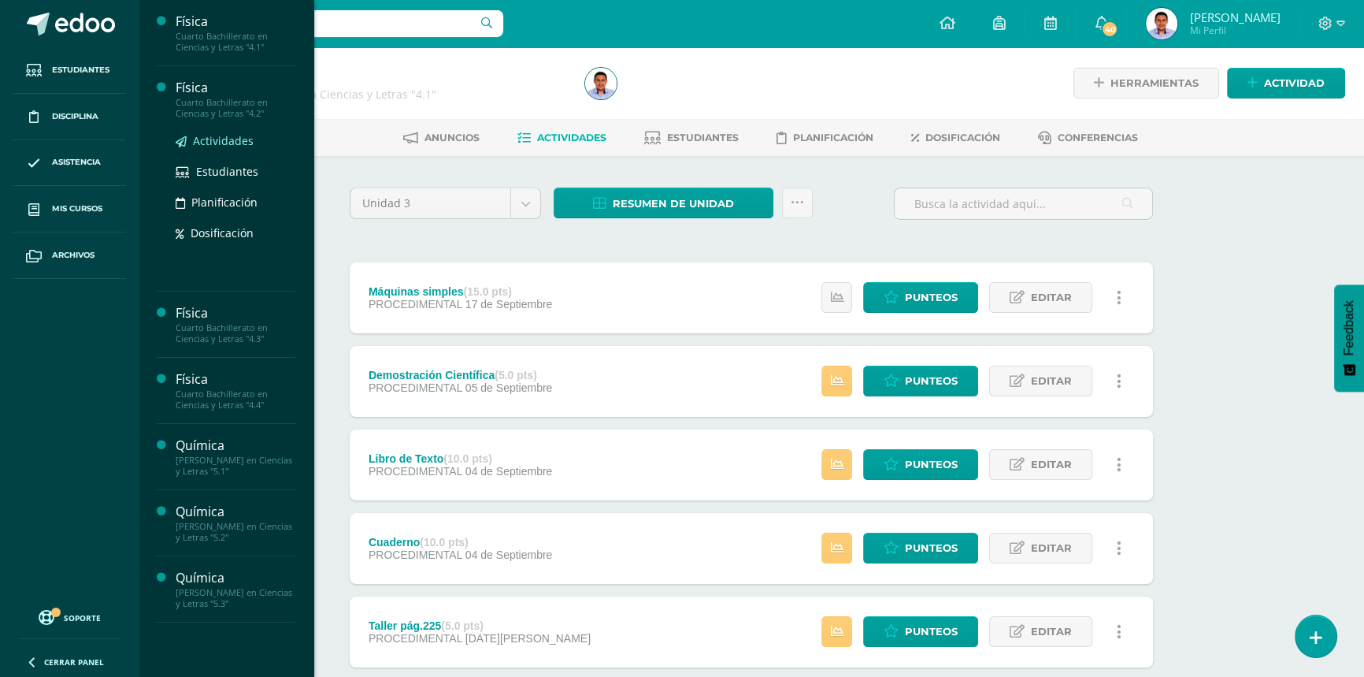
click at [214, 142] on span "Actividades" at bounding box center [223, 140] width 61 height 15
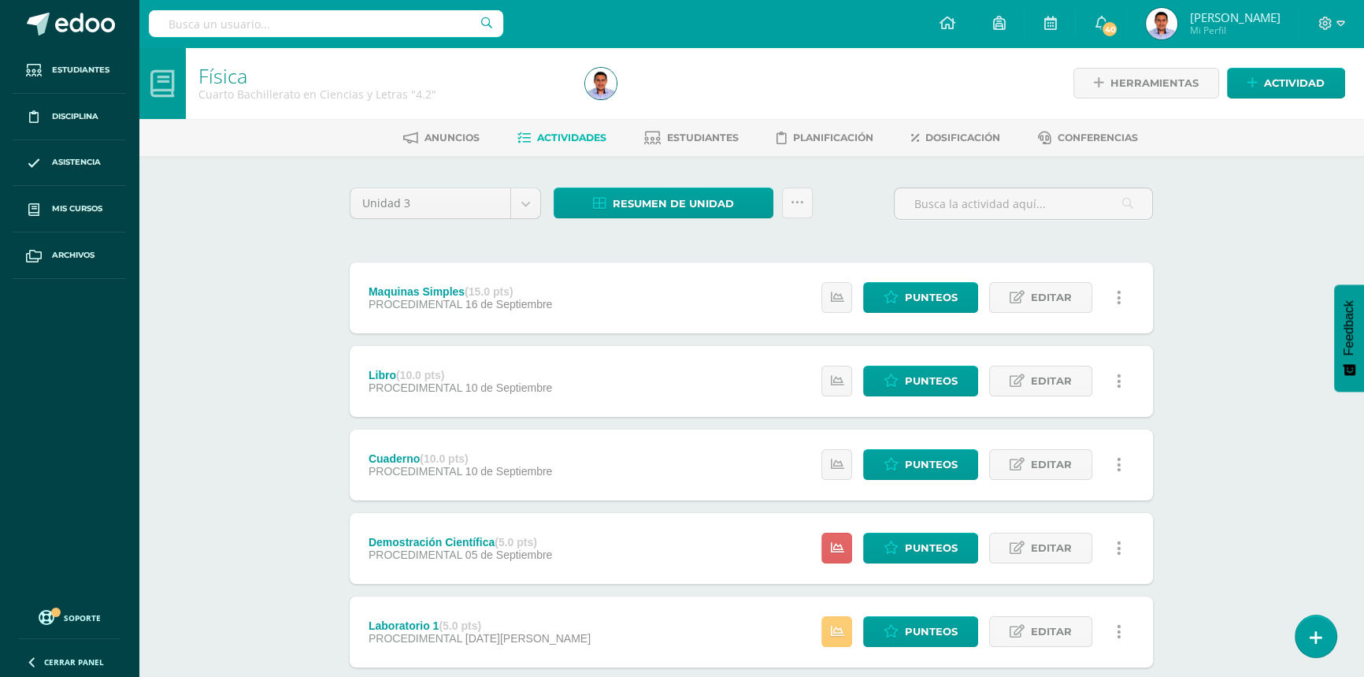
scroll to position [71, 0]
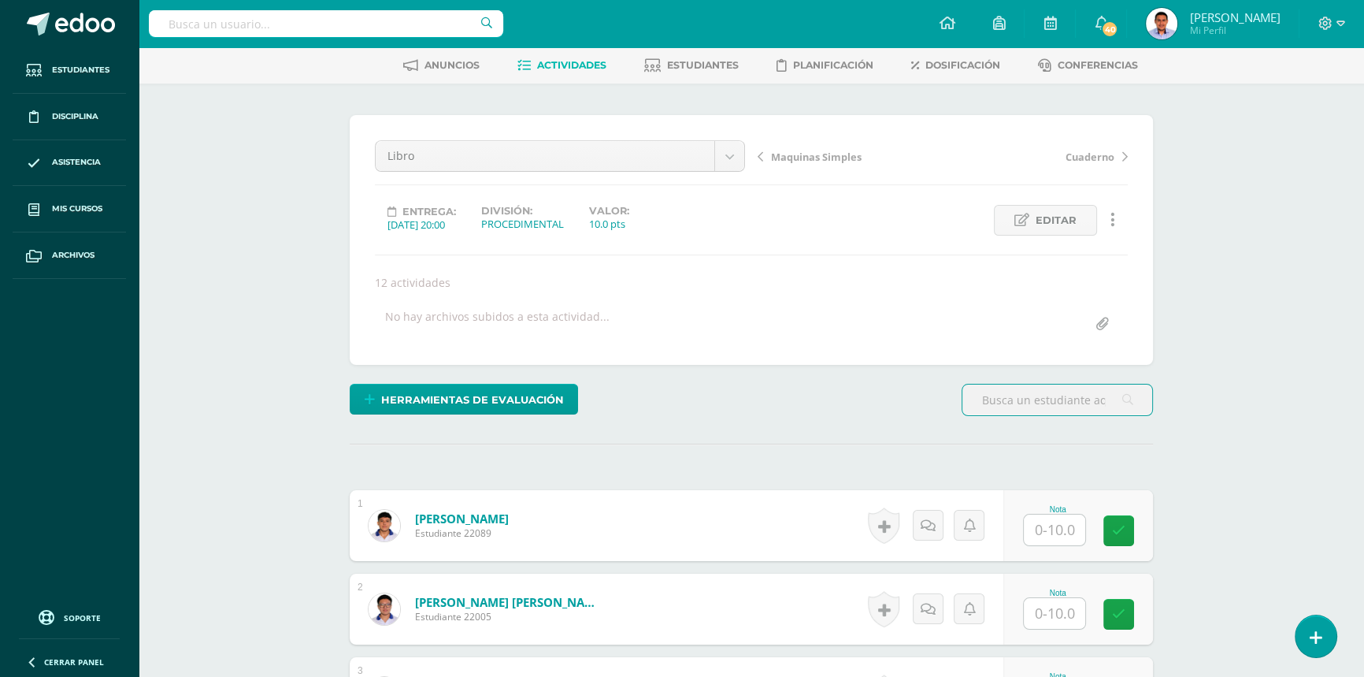
scroll to position [73, 0]
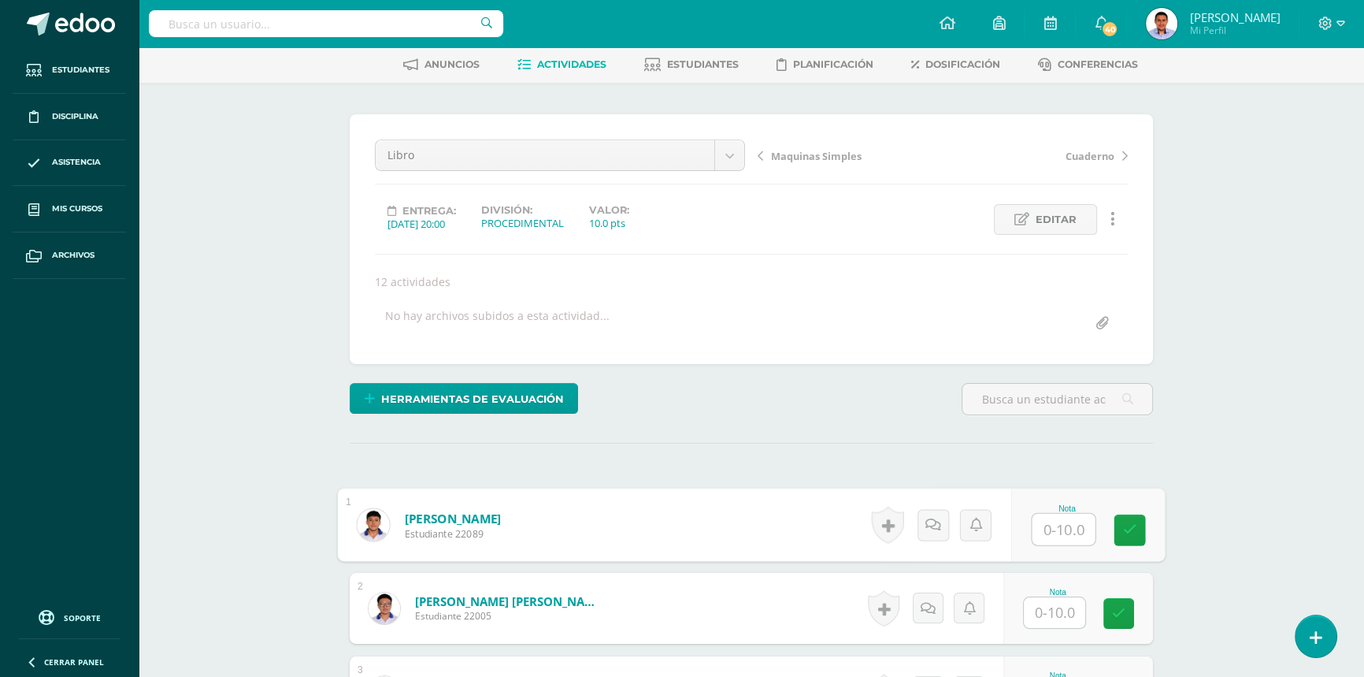
click at [1054, 523] on input "text" at bounding box center [1064, 530] width 63 height 32
type input "9.2"
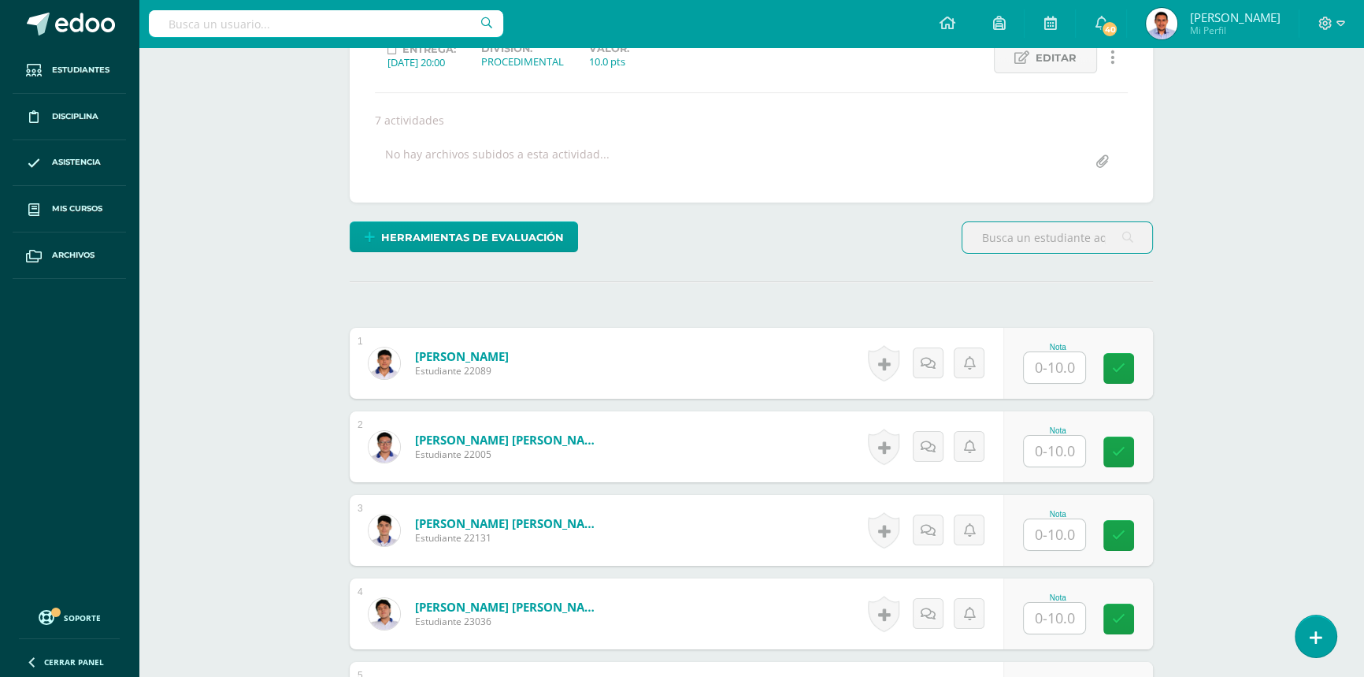
scroll to position [236, 0]
click at [1023, 355] on div "Nota" at bounding box center [1079, 362] width 150 height 71
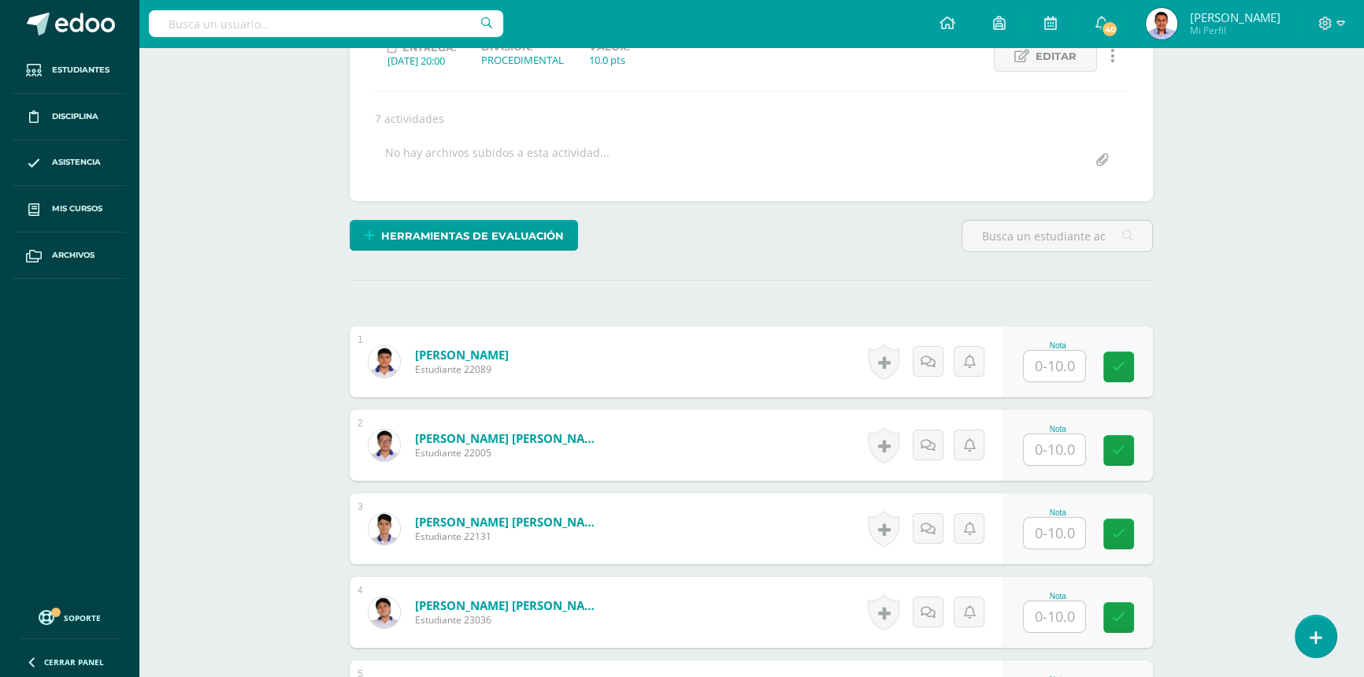
scroll to position [237, 0]
click at [1065, 351] on input "text" at bounding box center [1054, 365] width 61 height 31
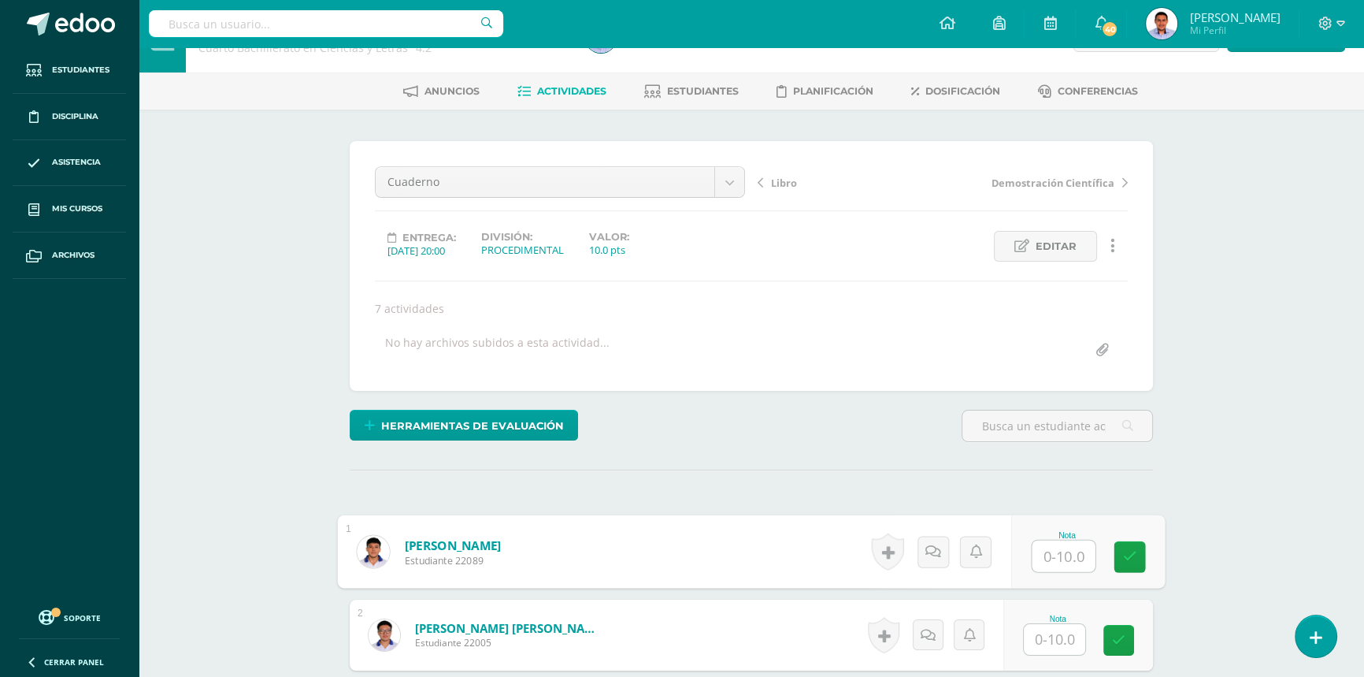
scroll to position [71, 0]
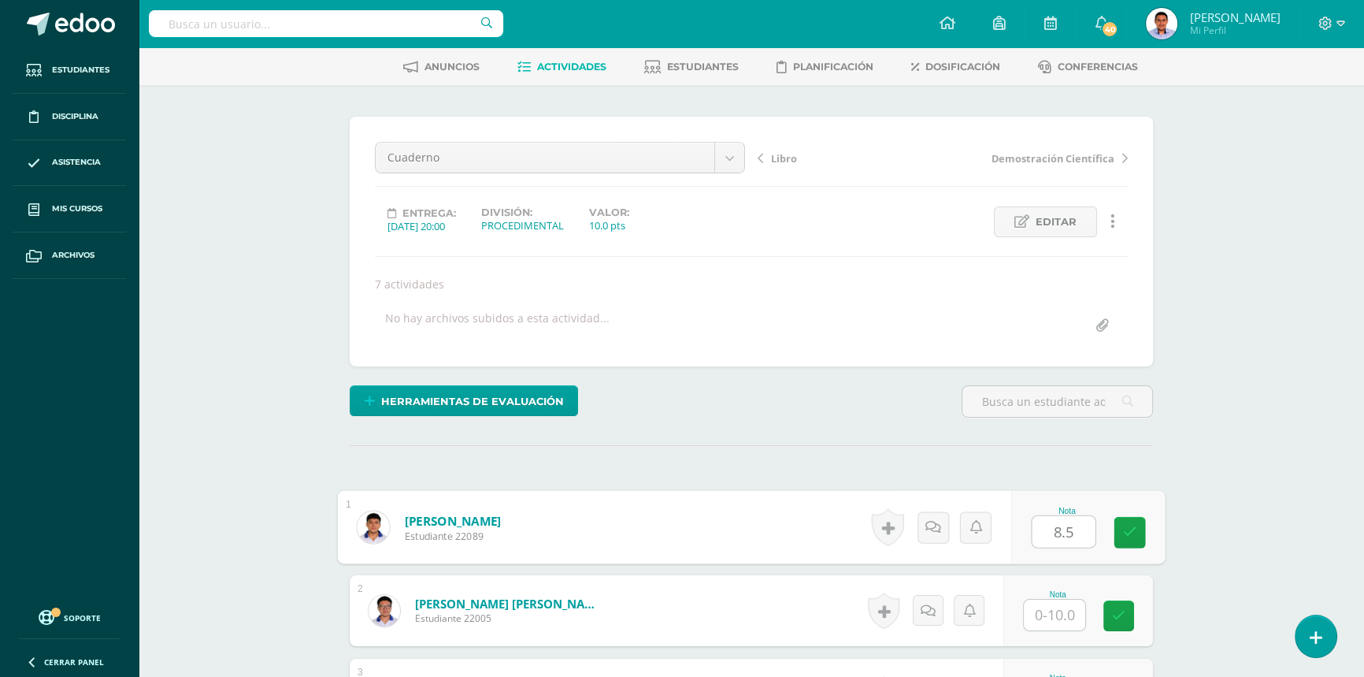
type input "8.57"
click at [1130, 540] on link at bounding box center [1131, 533] width 32 height 32
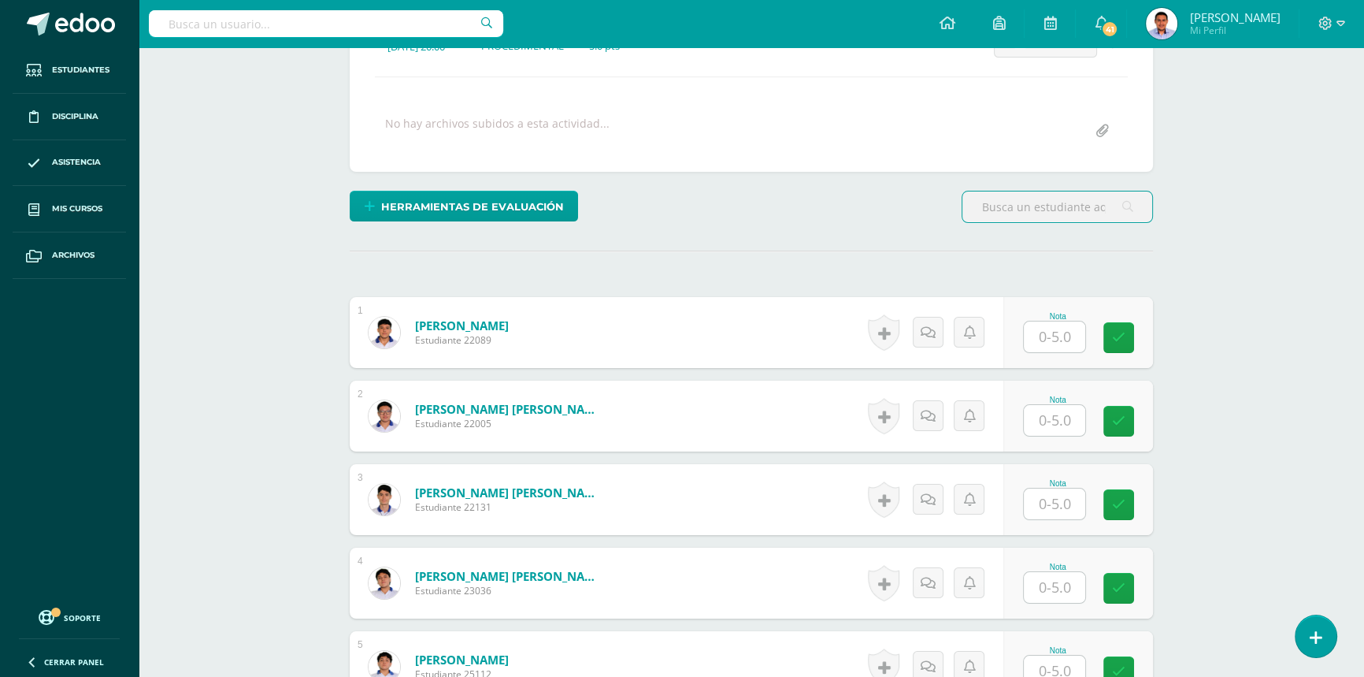
scroll to position [246, 0]
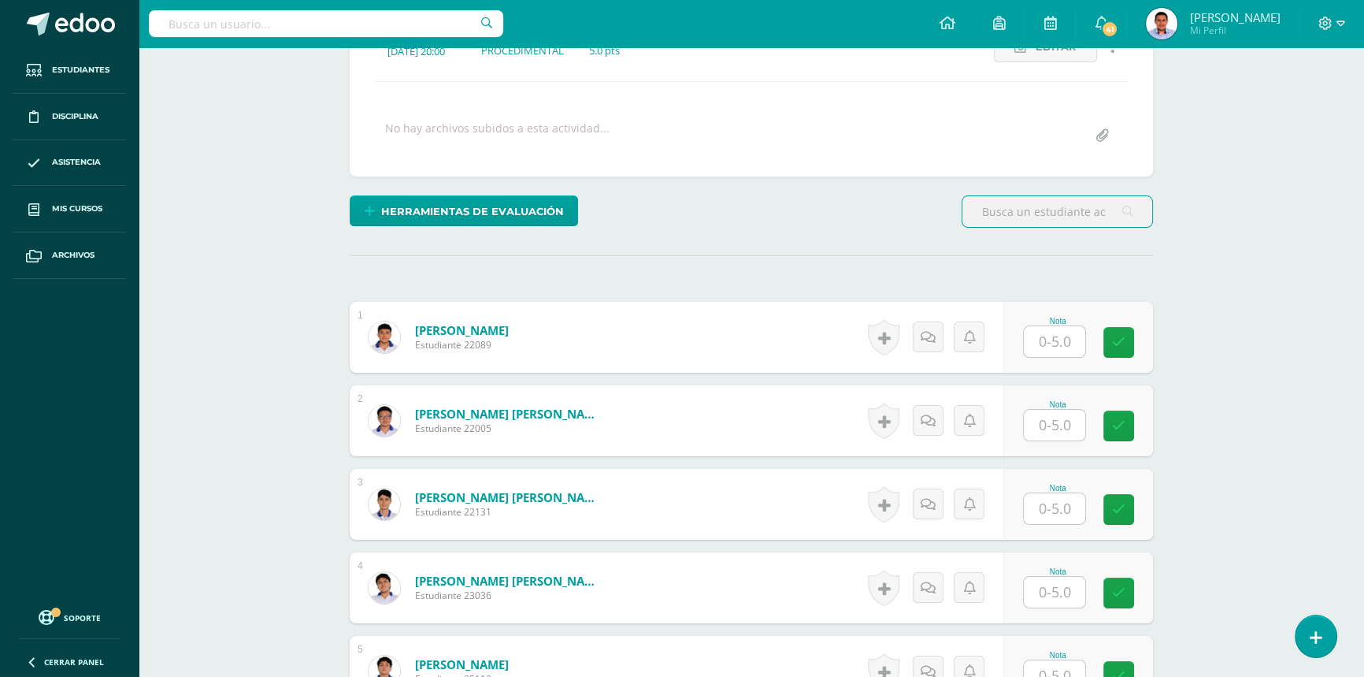
click at [1040, 339] on input "text" at bounding box center [1054, 341] width 61 height 31
